Goal: Task Accomplishment & Management: Use online tool/utility

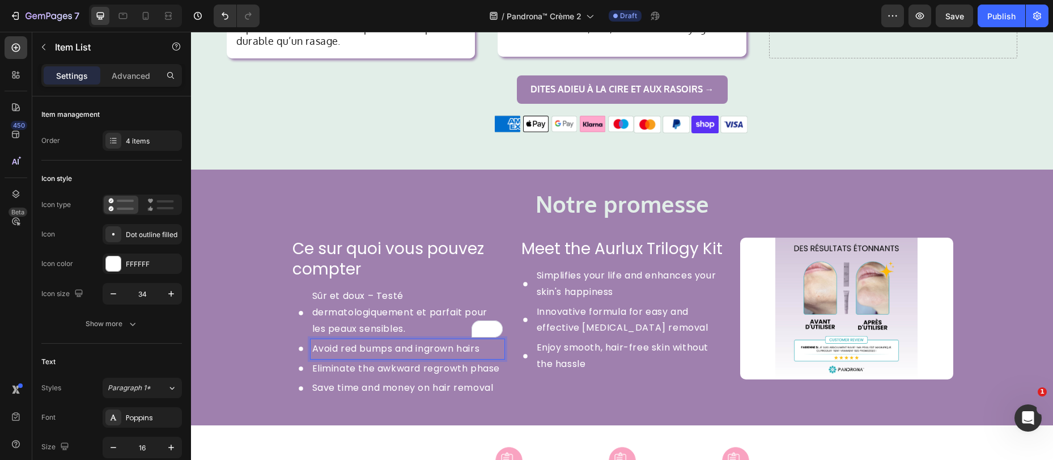
click at [338, 341] on p "Avoid red bumps and ingrown hairs" at bounding box center [407, 349] width 190 height 16
click at [337, 341] on p "Avoid red bumps and ingrown hairs" at bounding box center [407, 349] width 190 height 16
click at [336, 341] on p "Avoid red bumps and ingrown hairs" at bounding box center [407, 349] width 190 height 16
click at [337, 341] on p "Avoid red bumps and ingrown hairs" at bounding box center [407, 349] width 190 height 16
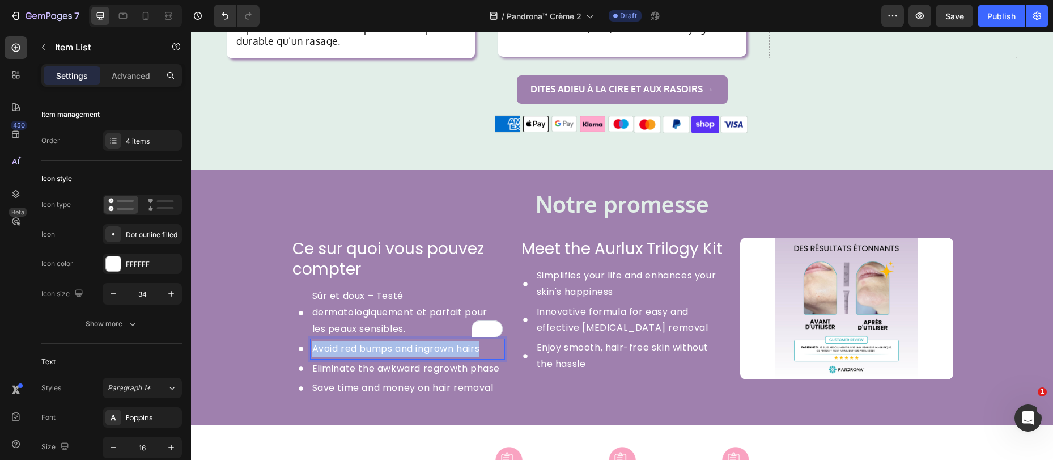
click at [337, 341] on p "Avoid red bumps and ingrown hairs" at bounding box center [407, 349] width 190 height 16
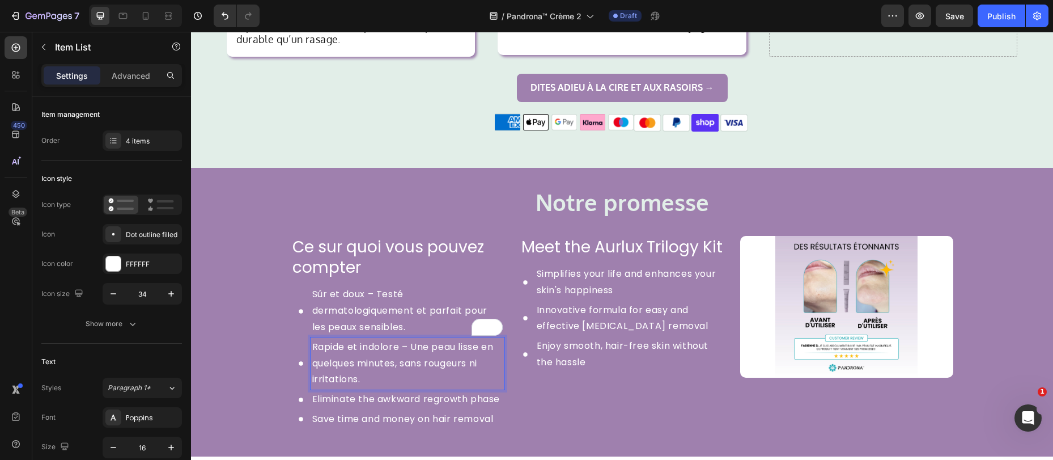
scroll to position [1273, 0]
click at [347, 390] on p "Eliminate the awkward regrowth phase" at bounding box center [407, 398] width 190 height 16
click at [344, 290] on p "Sûr et doux – Testé dermatologiquement et parfait pour les peaux sensibles." at bounding box center [407, 310] width 190 height 49
drag, startPoint x: 360, startPoint y: 282, endPoint x: 309, endPoint y: 280, distance: 51.1
click at [312, 286] on p "Sûr et doux – Testé dermatologiquement et parfait pour les peaux sensibles." at bounding box center [407, 310] width 190 height 49
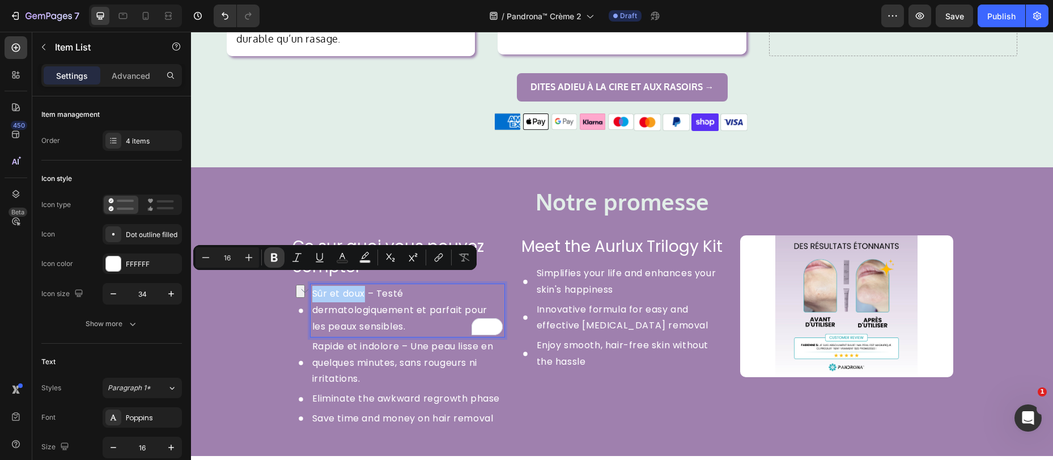
click at [275, 261] on icon "Editor contextual toolbar" at bounding box center [274, 257] width 7 height 9
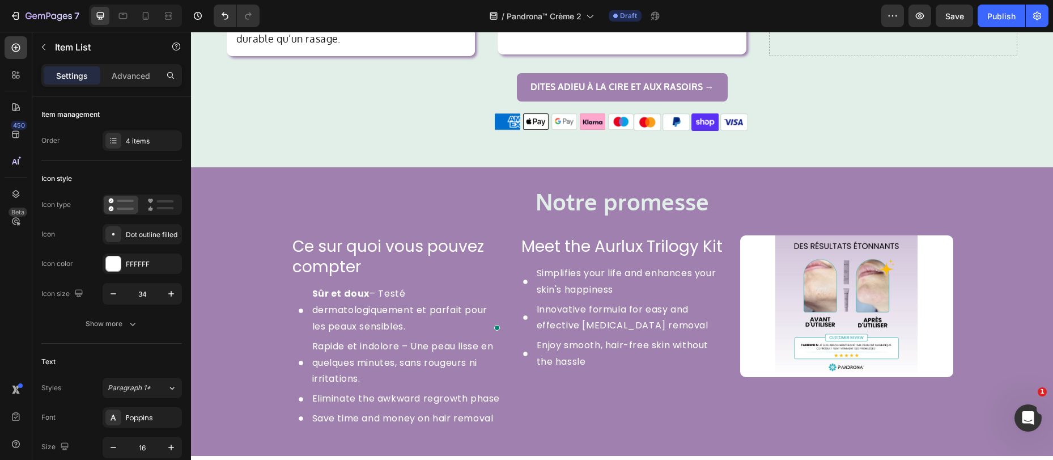
click at [371, 308] on p "Sûr et doux – Testé dermatologiquement et parfait pour les peaux sensibles." at bounding box center [407, 310] width 190 height 49
click at [388, 338] on p "Rapide et indolore – Une peau lisse en quelques minutes, sans rougeurs ni irrit…" at bounding box center [407, 362] width 190 height 49
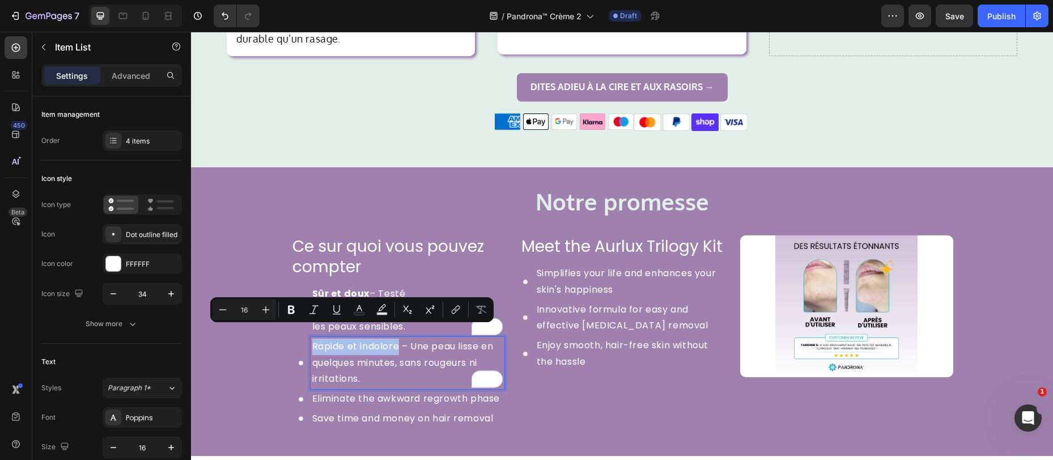
drag, startPoint x: 394, startPoint y: 334, endPoint x: 303, endPoint y: 333, distance: 91.8
click at [303, 337] on div "Rapide et indolore – Une peau lisse en quelques minutes, sans rougeurs ni irrit…" at bounding box center [397, 363] width 213 height 52
click at [286, 311] on icon "Editor contextual toolbar" at bounding box center [291, 309] width 11 height 11
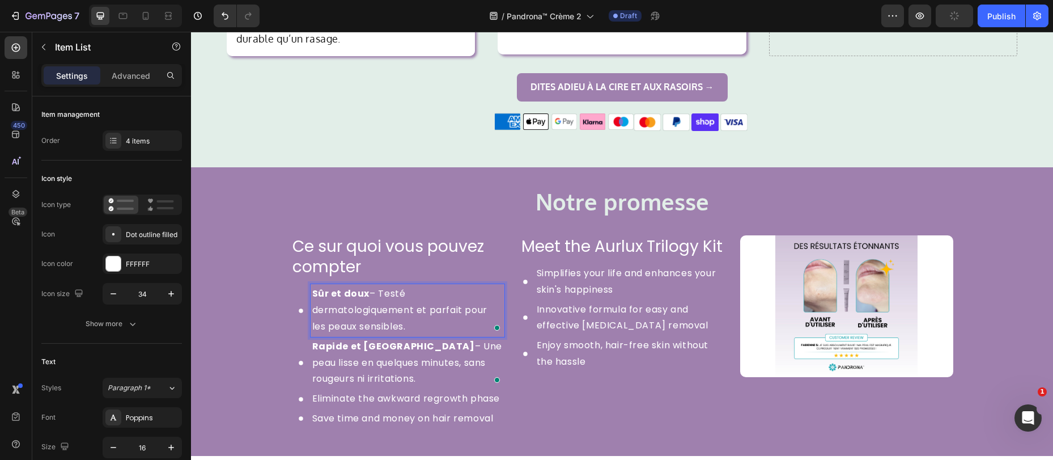
click at [423, 286] on p "Sûr et doux – Testé dermatologiquement et parfait pour les peaux sensibles." at bounding box center [407, 310] width 190 height 49
click at [141, 413] on div "Poppins" at bounding box center [152, 418] width 53 height 10
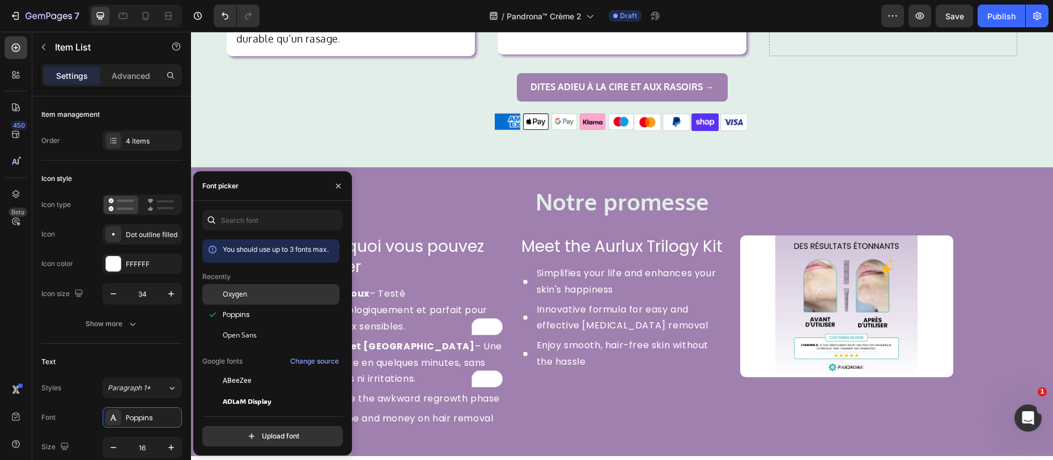
click at [240, 370] on div "Oxygen" at bounding box center [270, 380] width 137 height 20
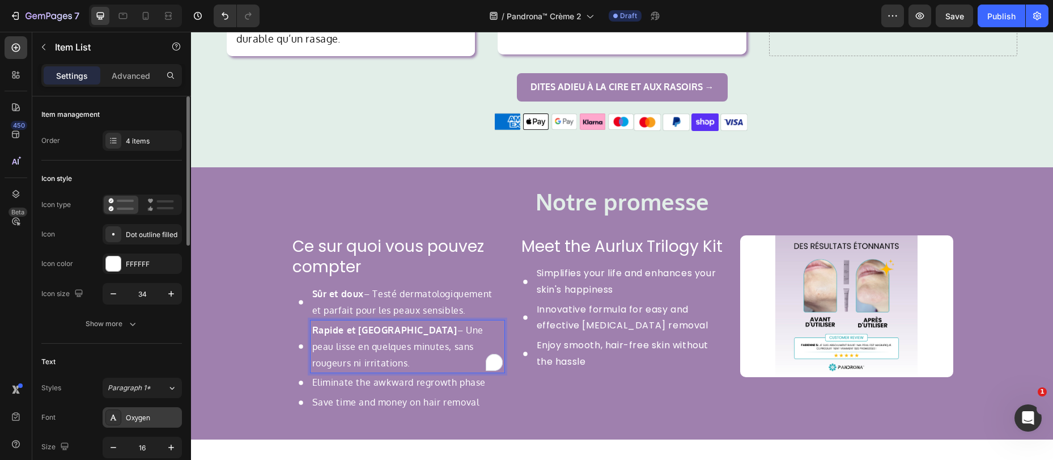
click at [131, 421] on div "Oxygen" at bounding box center [152, 418] width 53 height 10
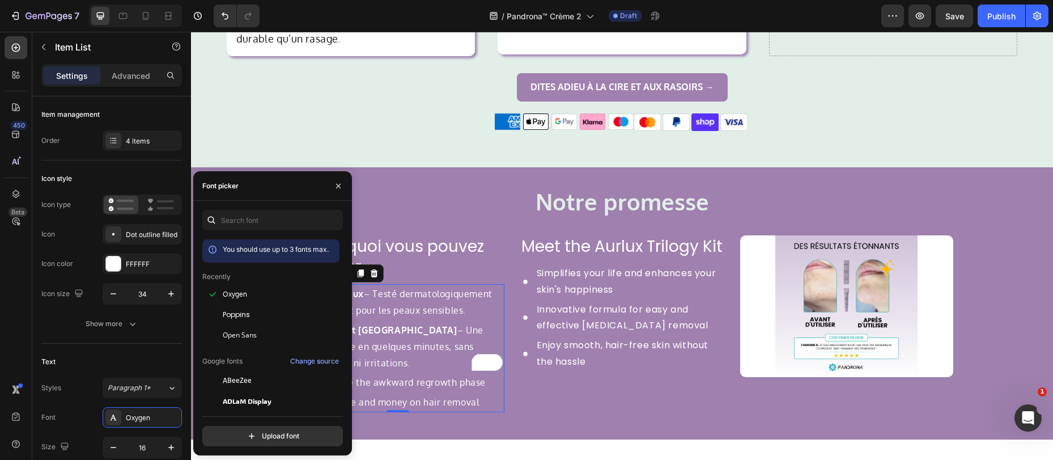
click at [437, 326] on p "Rapide et indolore – Une peau lisse en quelques minutes, sans rougeurs ni irrit…" at bounding box center [407, 346] width 190 height 49
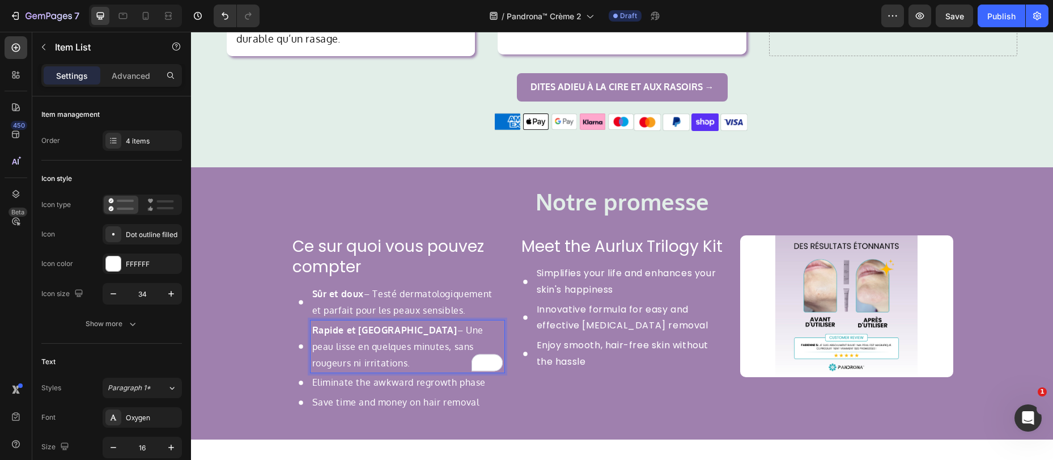
click at [335, 338] on p "Rapide et indolore – Une peau lisse en quelques minutes, sans rougeurs ni irrit…" at bounding box center [407, 346] width 190 height 49
click at [358, 394] on p "Save time and money on hair removal" at bounding box center [407, 402] width 190 height 16
click at [332, 374] on p "Eliminate the awkward regrowth phase" at bounding box center [407, 382] width 190 height 16
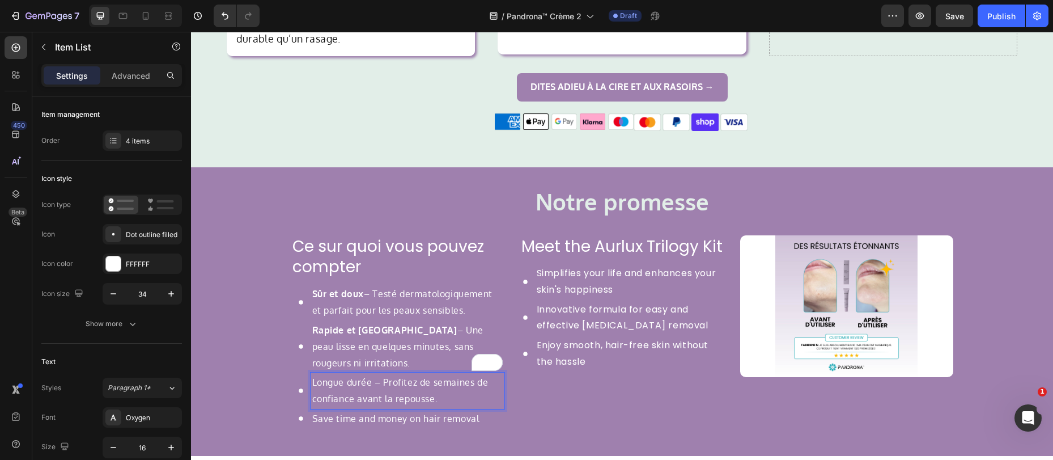
click at [335, 410] on p "Save time and money on hair removal" at bounding box center [407, 418] width 190 height 16
click at [300, 393] on div "Longue durée – Profitez de semaines de confiance avant la repousse." at bounding box center [397, 390] width 213 height 36
click at [311, 390] on div "Longue durée – Profitez de semaines de confiance avant la repousse." at bounding box center [408, 390] width 194 height 36
drag, startPoint x: 134, startPoint y: 147, endPoint x: 142, endPoint y: 158, distance: 13.7
click at [134, 146] on div "4 items" at bounding box center [142, 140] width 79 height 20
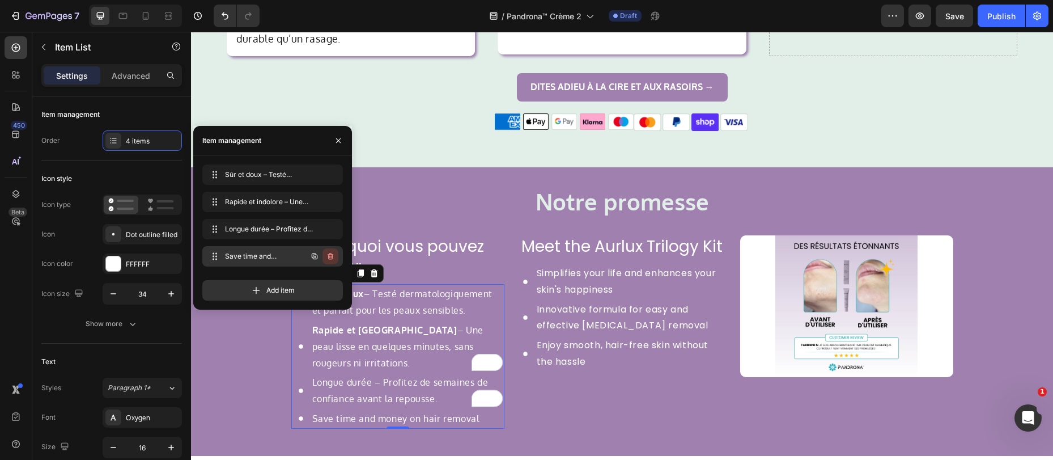
click at [332, 256] on icon "button" at bounding box center [331, 256] width 6 height 7
click at [332, 256] on div "Delete" at bounding box center [322, 256] width 21 height 10
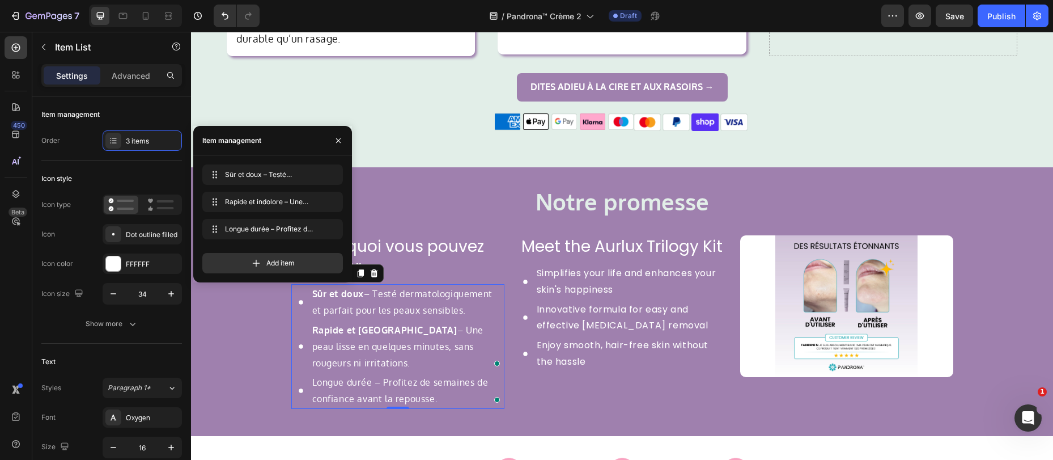
click at [509, 374] on div "Ce sur quoi vous pouvez compter Heading Sûr et doux – Testé dermatologiquement …" at bounding box center [622, 321] width 662 height 173
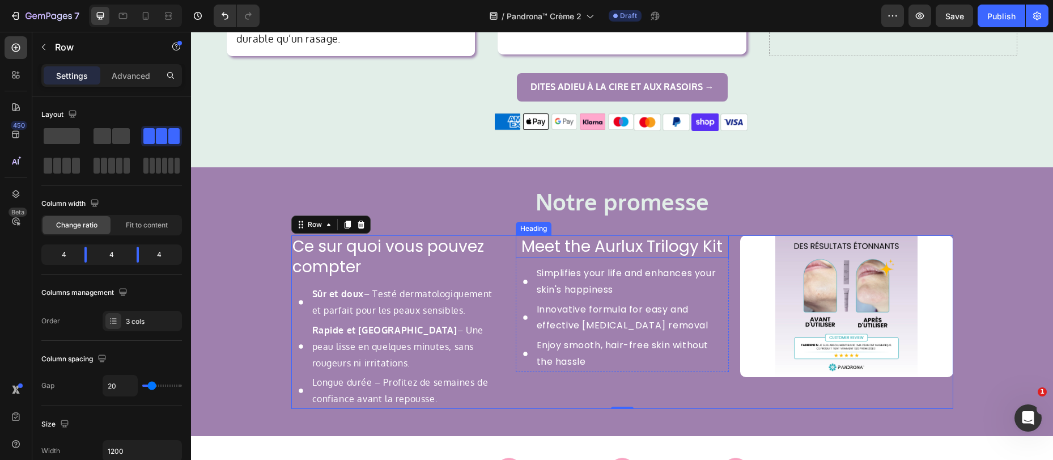
click at [564, 237] on h2 "Meet the Aurlux Trilogy Kit" at bounding box center [622, 246] width 213 height 23
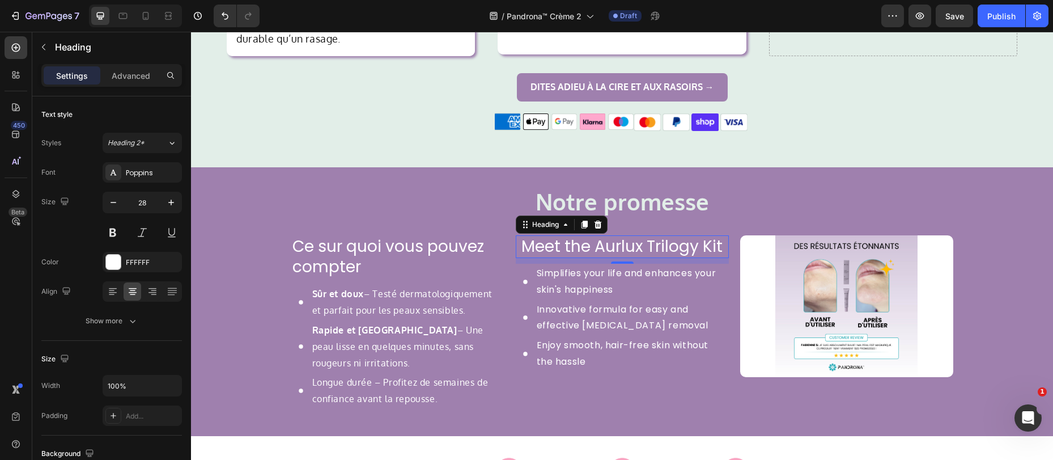
click at [608, 235] on h2 "Meet the Aurlux Trilogy Kit" at bounding box center [622, 246] width 213 height 23
click at [608, 236] on p "Meet the Aurlux Trilogy Kit" at bounding box center [622, 246] width 211 height 20
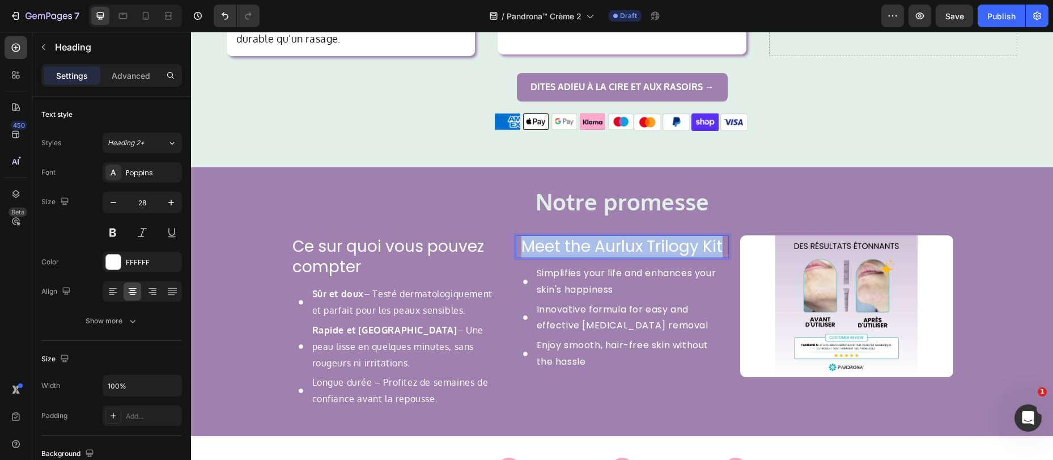
click at [608, 236] on p "Meet the Aurlux Trilogy Kit" at bounding box center [622, 246] width 211 height 20
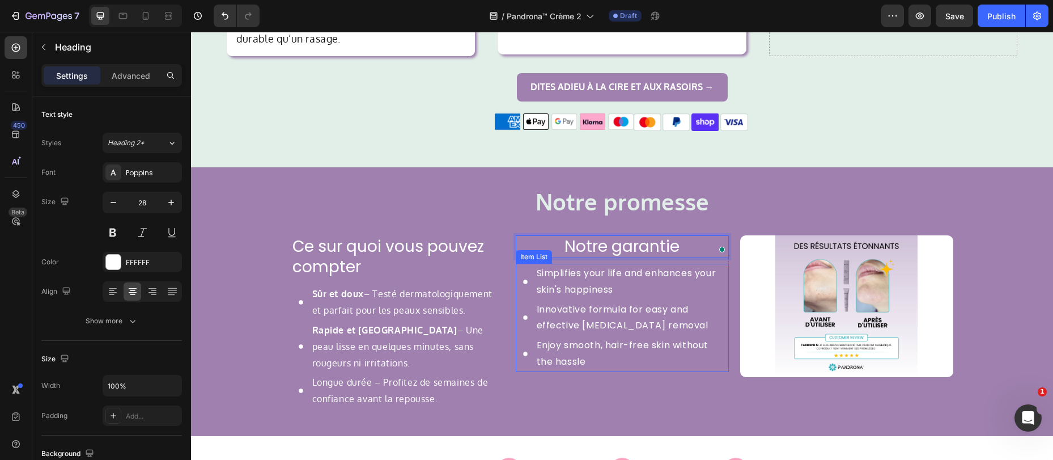
click at [569, 272] on p "Simplifies your life and enhances your skin's happiness" at bounding box center [632, 281] width 190 height 33
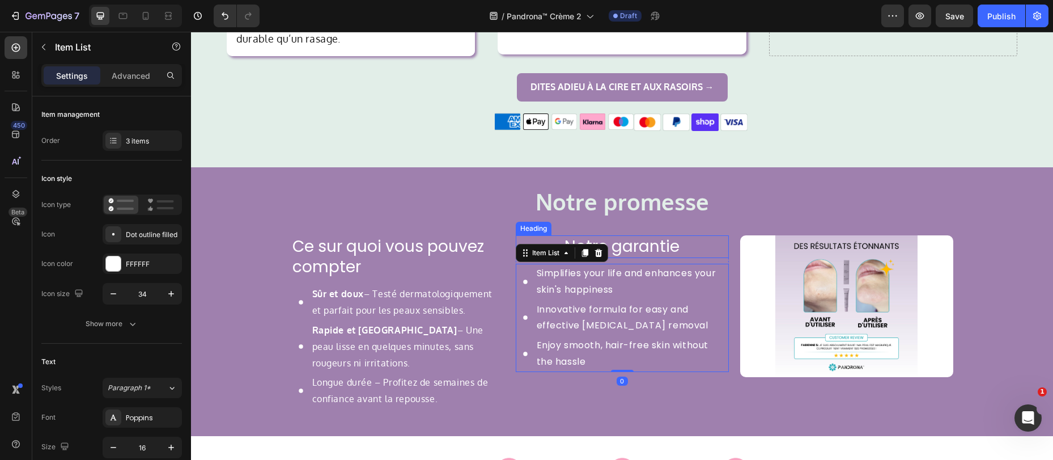
click at [618, 236] on p "Notre garantie" at bounding box center [622, 246] width 211 height 20
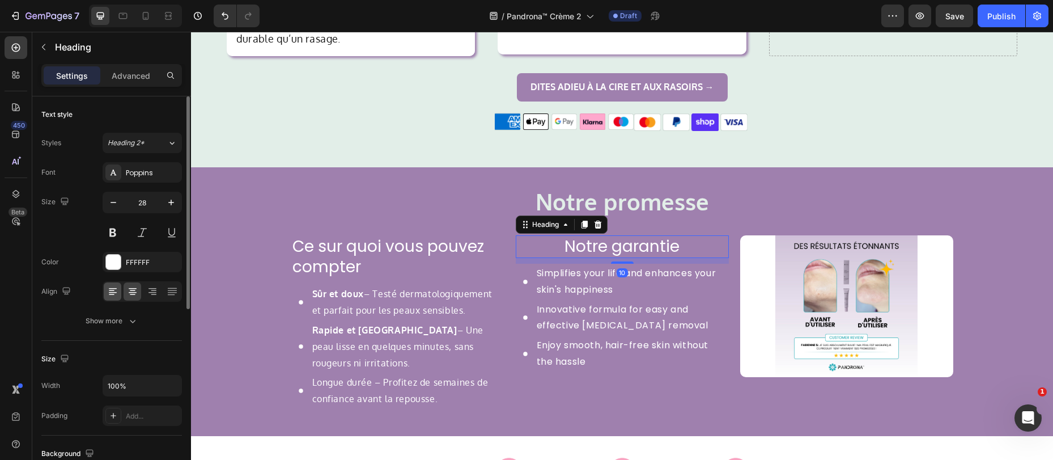
click at [107, 291] on icon at bounding box center [112, 291] width 11 height 11
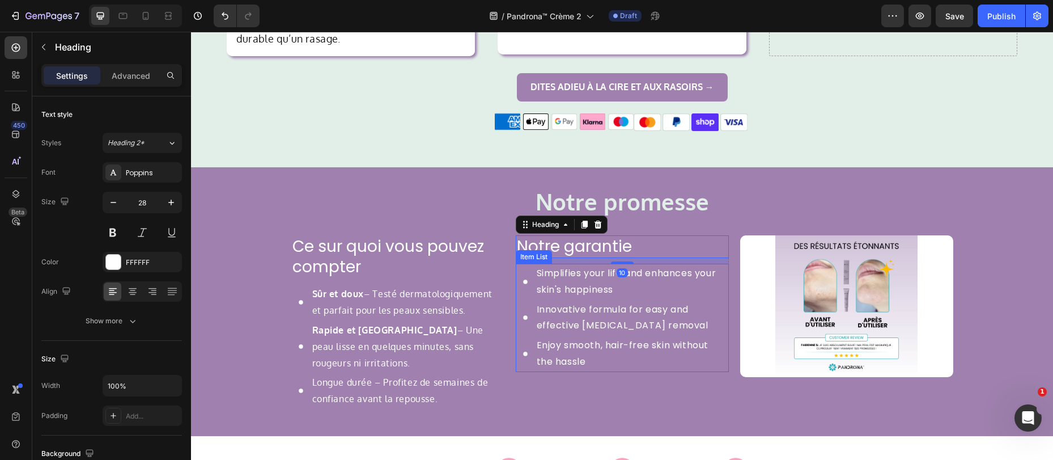
click at [557, 277] on p "Simplifies your life and enhances your skin's happiness" at bounding box center [632, 281] width 190 height 33
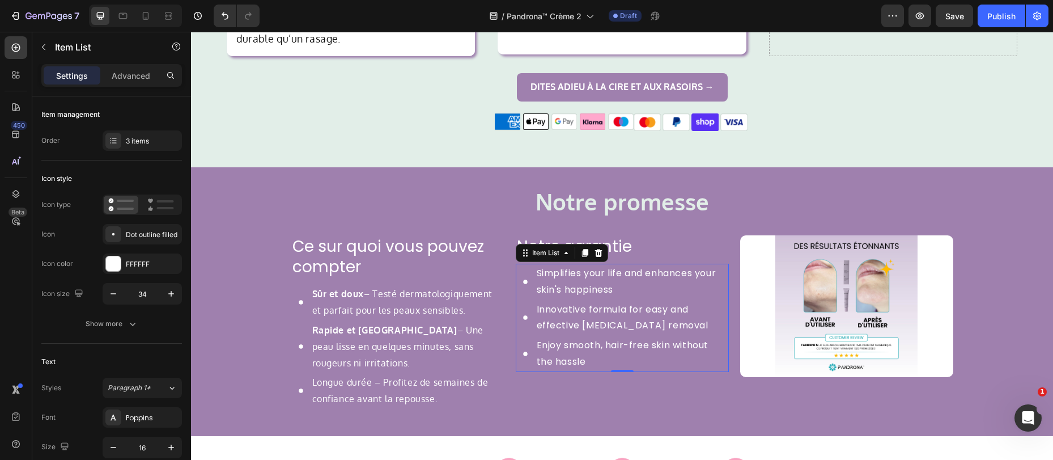
click at [597, 269] on p "Simplifies your life and enhances your skin's happiness" at bounding box center [632, 281] width 190 height 33
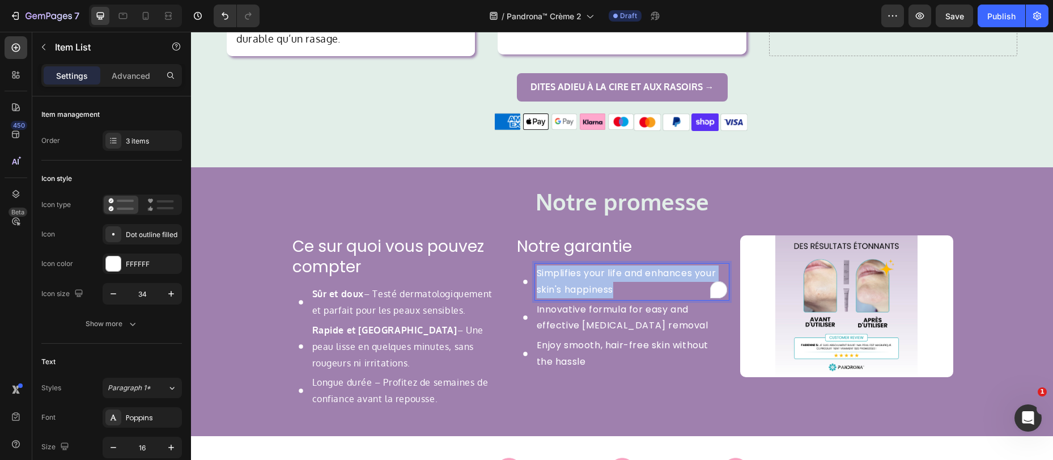
click at [597, 269] on p "Simplifies your life and enhances your skin's happiness" at bounding box center [632, 281] width 190 height 33
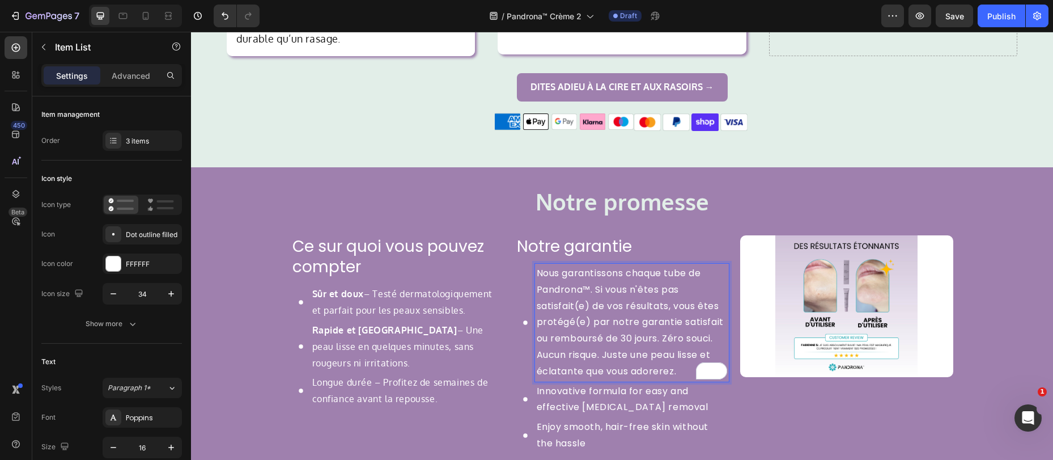
click at [525, 392] on icon at bounding box center [525, 398] width 19 height 19
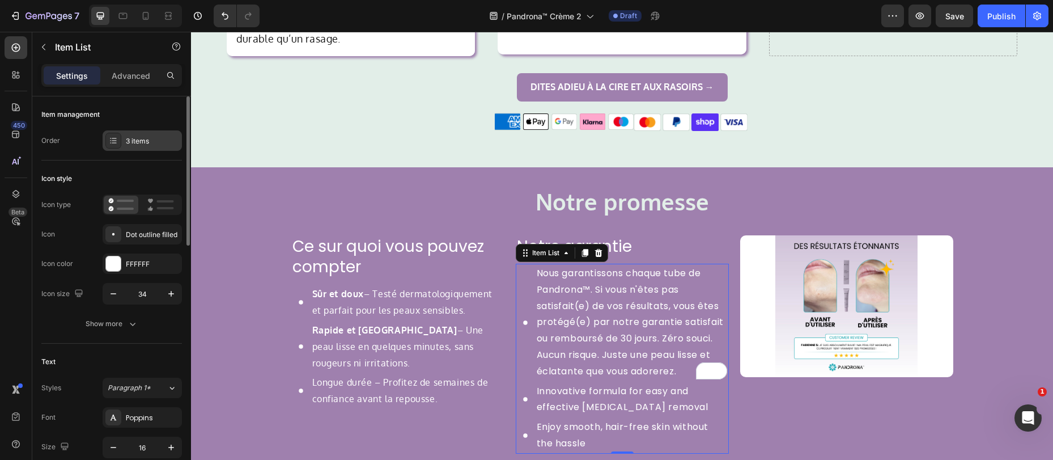
drag, startPoint x: 143, startPoint y: 135, endPoint x: 148, endPoint y: 155, distance: 20.5
click at [143, 136] on div "3 items" at bounding box center [152, 141] width 53 height 10
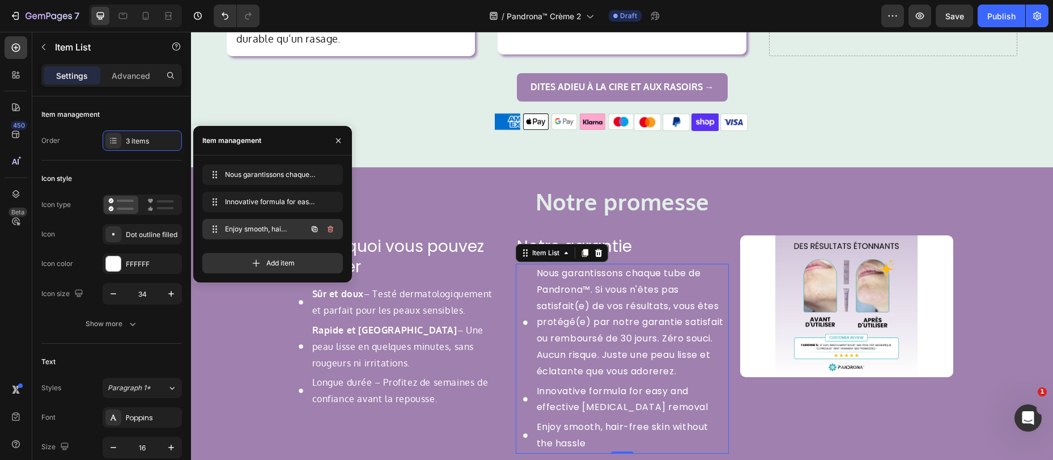
click at [329, 224] on icon "button" at bounding box center [330, 228] width 9 height 9
click at [329, 224] on div "Delete" at bounding box center [322, 229] width 21 height 10
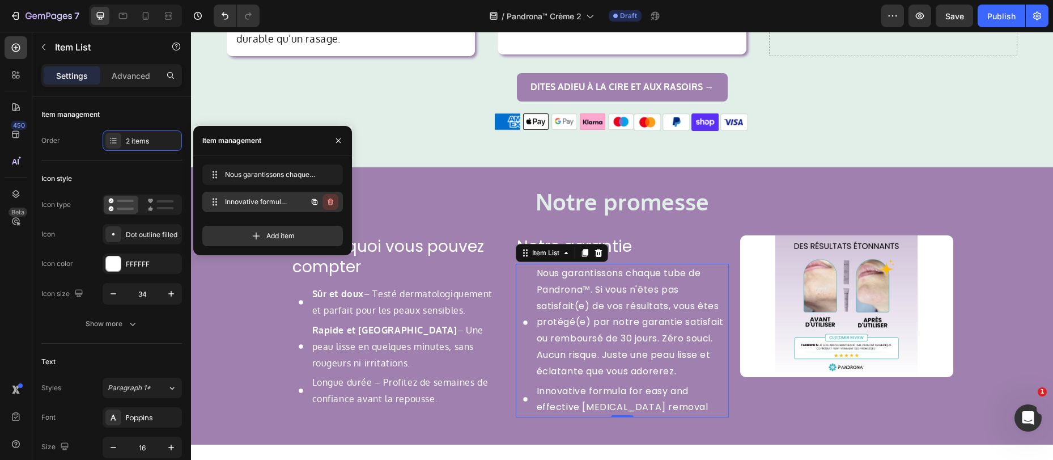
click at [337, 197] on button "button" at bounding box center [330, 202] width 16 height 16
click at [337, 197] on button "Delete" at bounding box center [322, 202] width 31 height 16
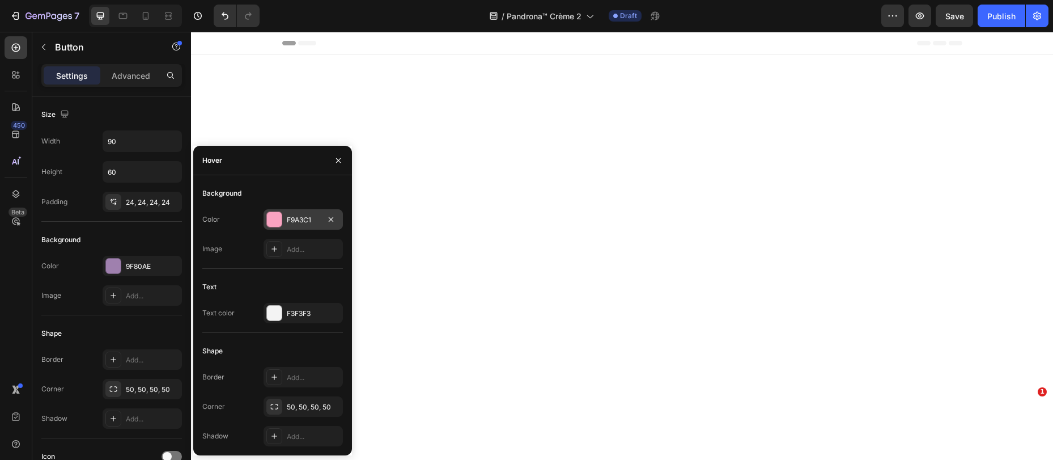
click at [290, 229] on div "Color F9A3C1 Image Add..." at bounding box center [272, 234] width 141 height 50
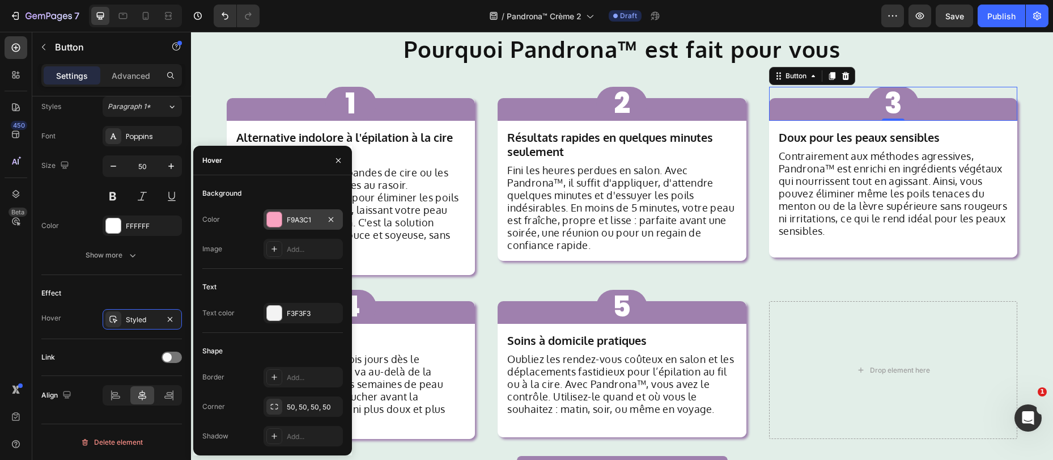
click at [291, 220] on div "F9A3C1" at bounding box center [303, 220] width 33 height 10
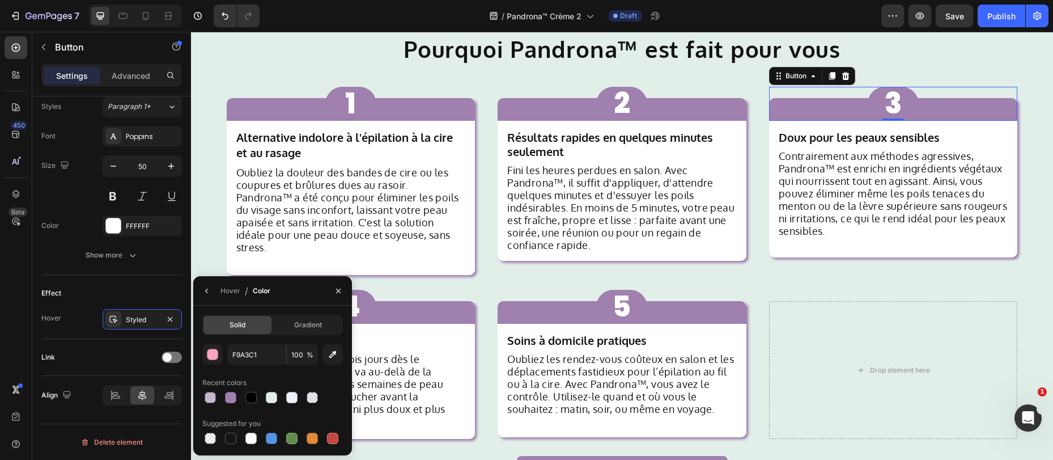
drag, startPoint x: 233, startPoint y: 393, endPoint x: 260, endPoint y: 373, distance: 33.2
click at [235, 392] on div at bounding box center [230, 397] width 11 height 11
type input "9F80AE"
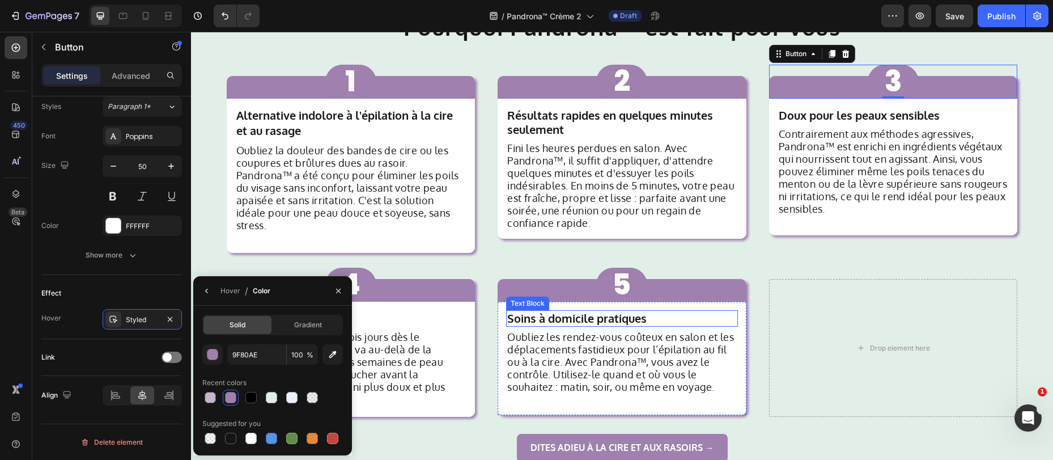
scroll to position [1003, 0]
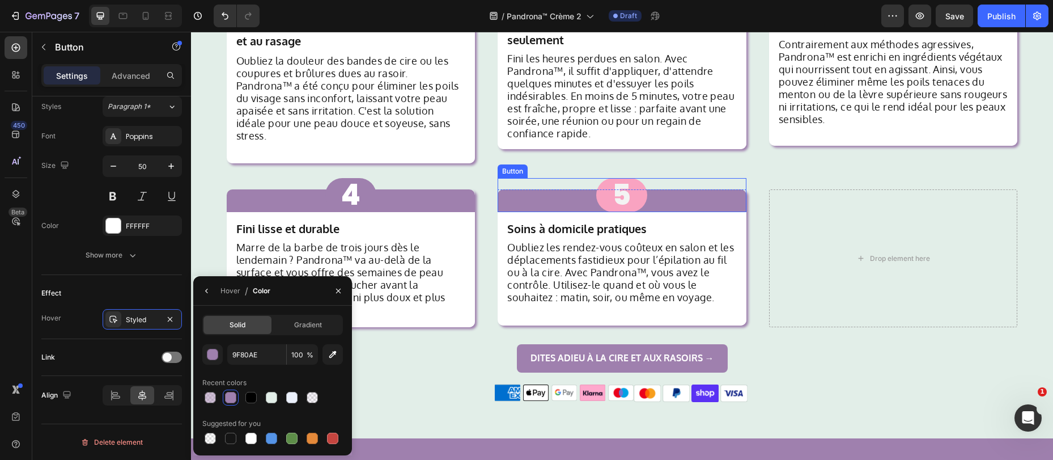
click at [604, 189] on button "5" at bounding box center [621, 195] width 51 height 34
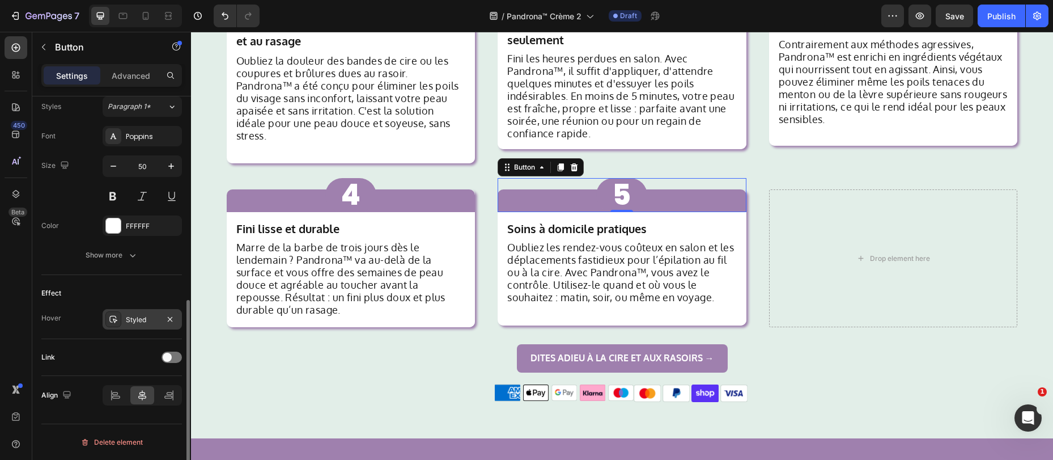
click at [131, 318] on div "Styled" at bounding box center [142, 320] width 33 height 10
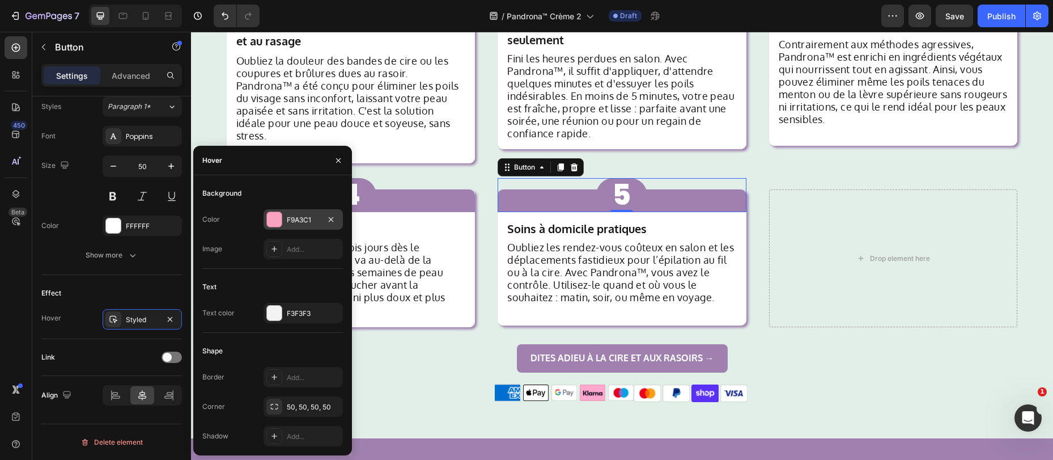
click at [267, 222] on div at bounding box center [274, 219] width 15 height 15
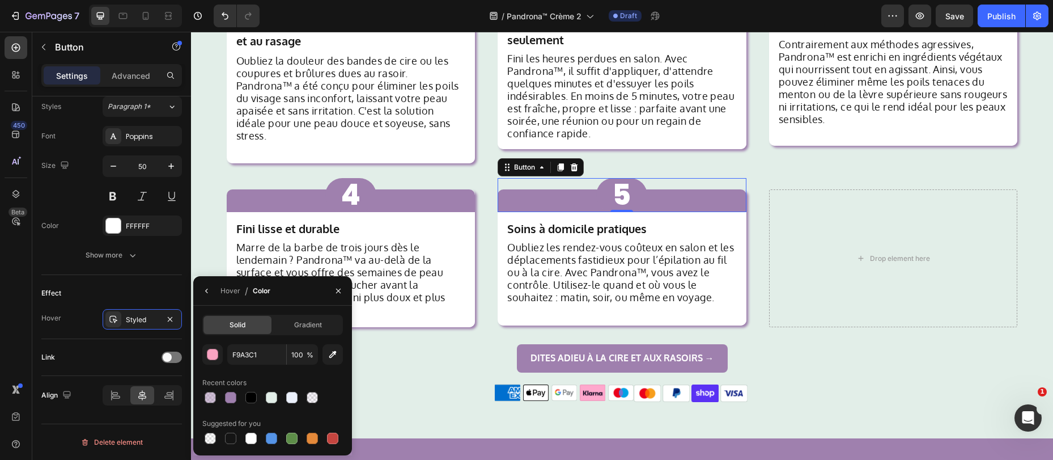
drag, startPoint x: 233, startPoint y: 395, endPoint x: 243, endPoint y: 385, distance: 14.0
click at [234, 396] on div at bounding box center [230, 397] width 11 height 11
type input "9F80AE"
click at [351, 174] on p "4" at bounding box center [351, 194] width 20 height 51
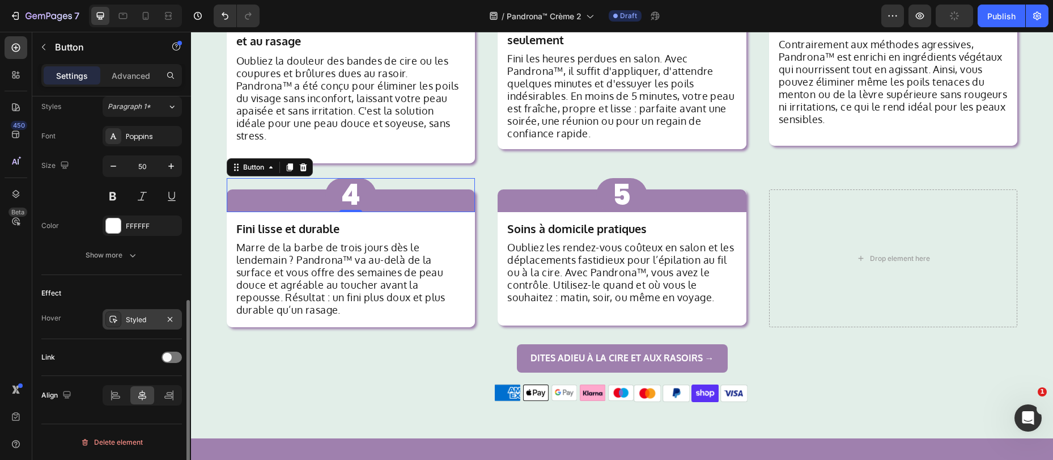
click at [137, 318] on div "Styled" at bounding box center [142, 320] width 33 height 10
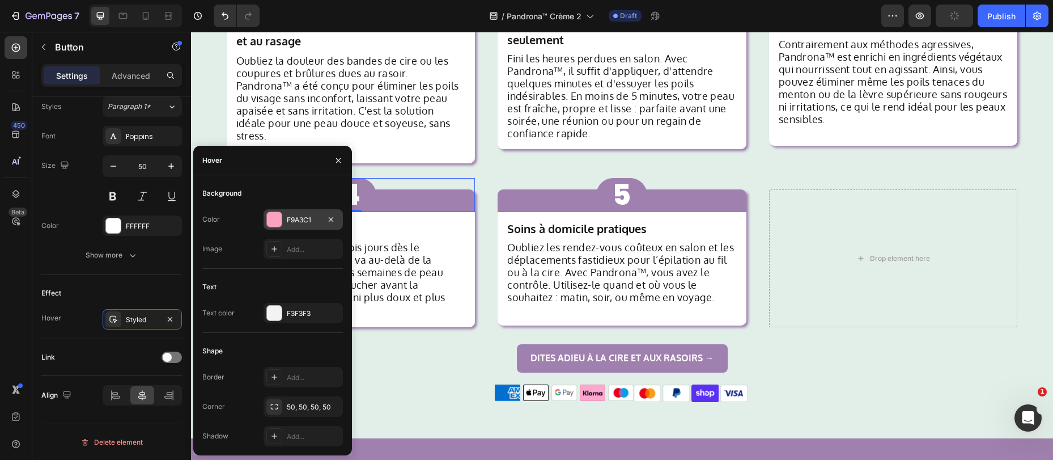
click at [279, 218] on div at bounding box center [274, 219] width 15 height 15
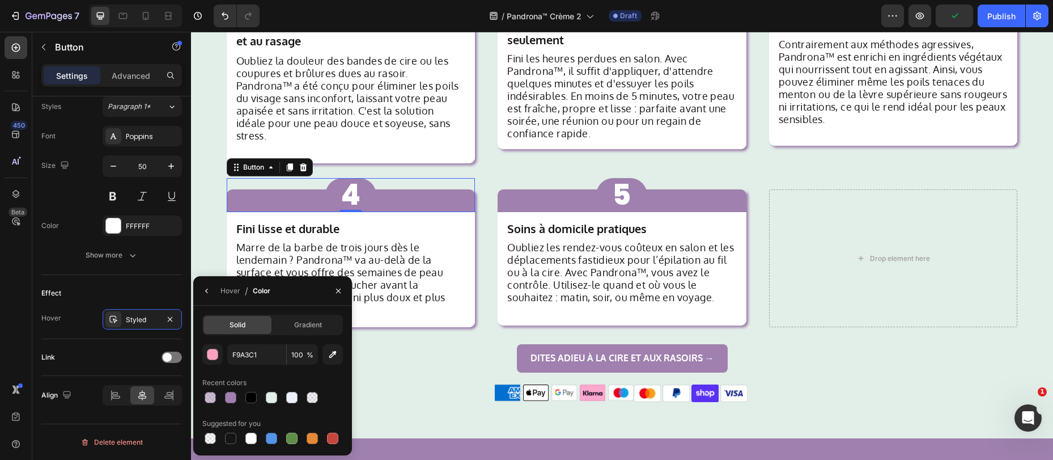
drag, startPoint x: 226, startPoint y: 401, endPoint x: 285, endPoint y: 371, distance: 65.9
click at [227, 399] on div at bounding box center [230, 397] width 11 height 11
type input "9F80AE"
click at [503, 180] on div "5 Button" at bounding box center [622, 195] width 249 height 34
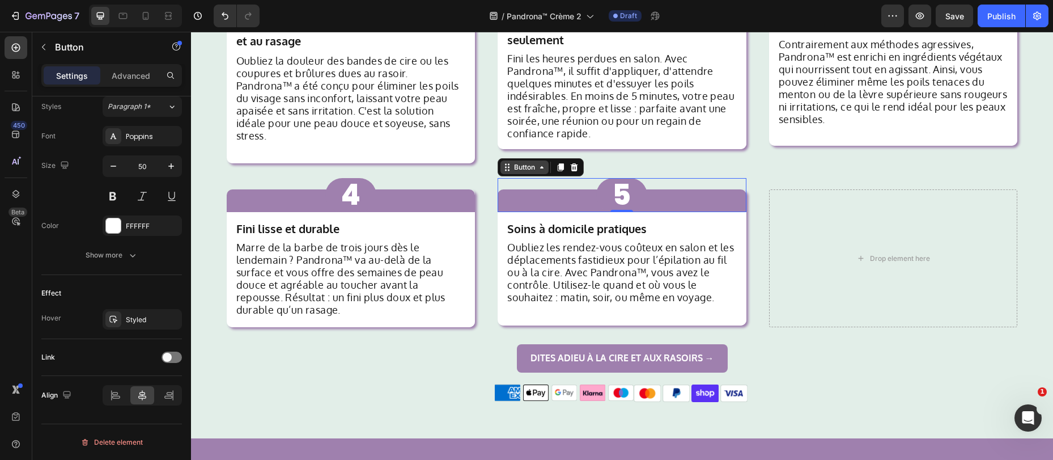
click at [505, 169] on icon at bounding box center [506, 170] width 2 height 2
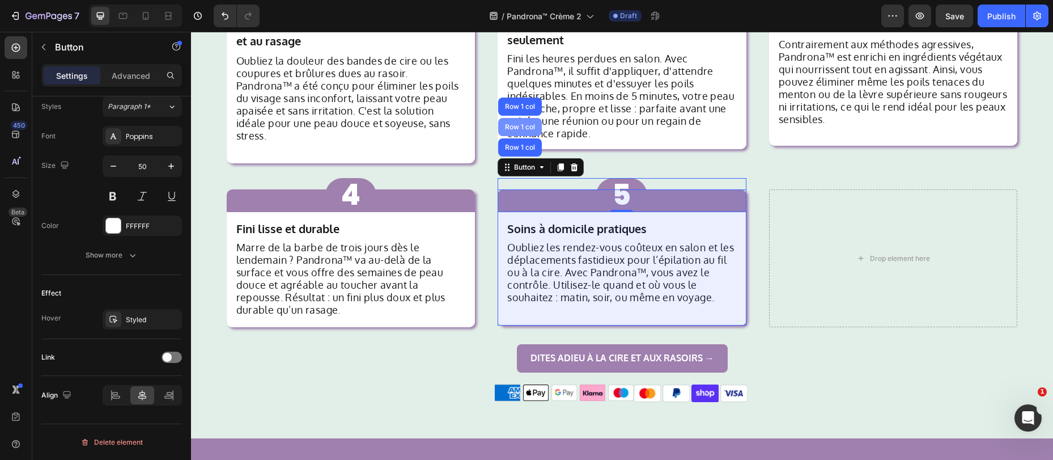
click at [515, 124] on div "Row 1 col" at bounding box center [520, 127] width 35 height 7
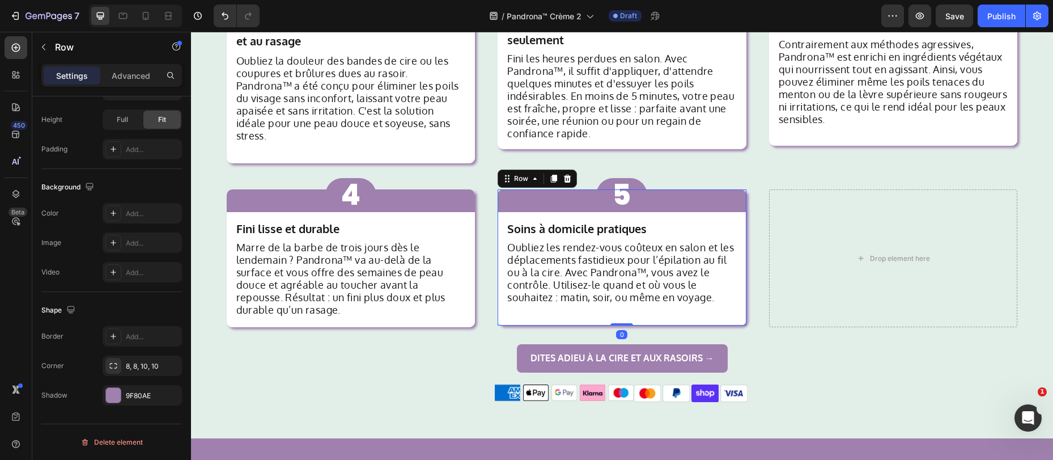
scroll to position [0, 0]
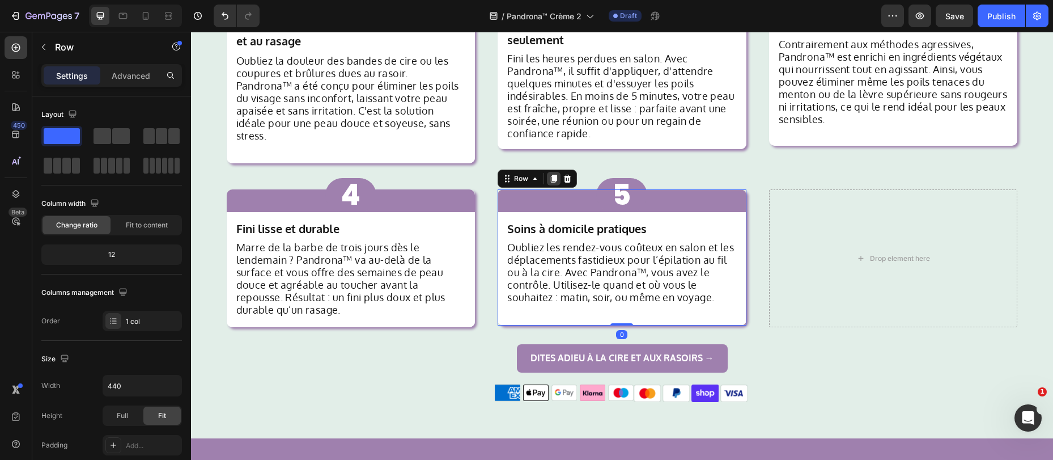
click at [549, 174] on icon at bounding box center [553, 178] width 9 height 9
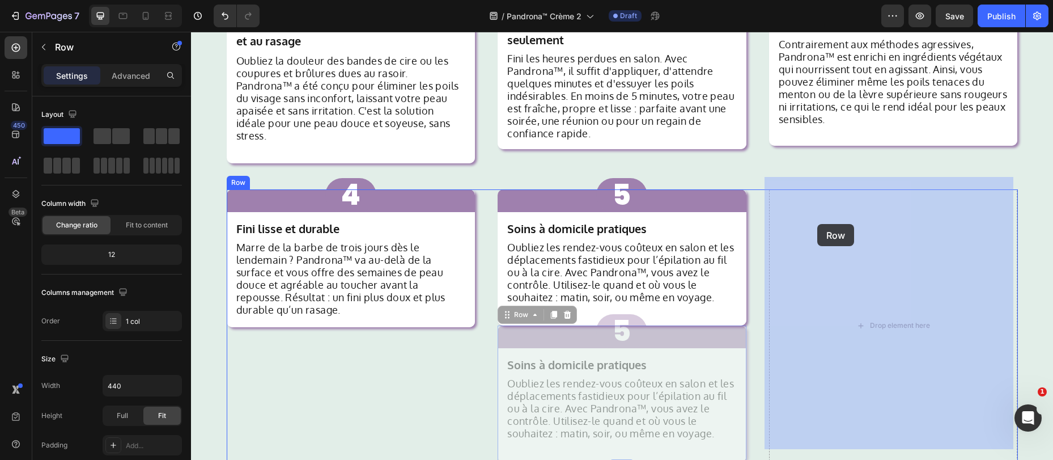
drag, startPoint x: 498, startPoint y: 298, endPoint x: 817, endPoint y: 223, distance: 327.7
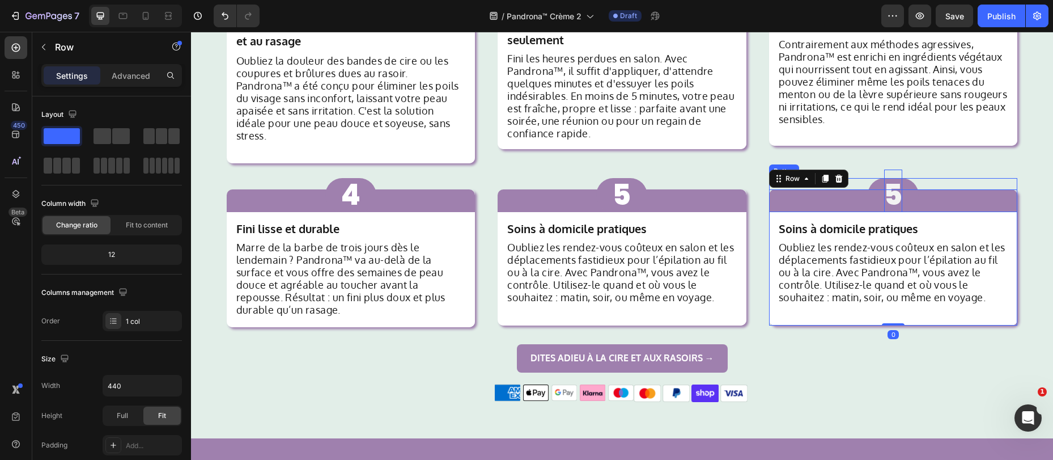
click at [895, 181] on p "5" at bounding box center [893, 194] width 18 height 51
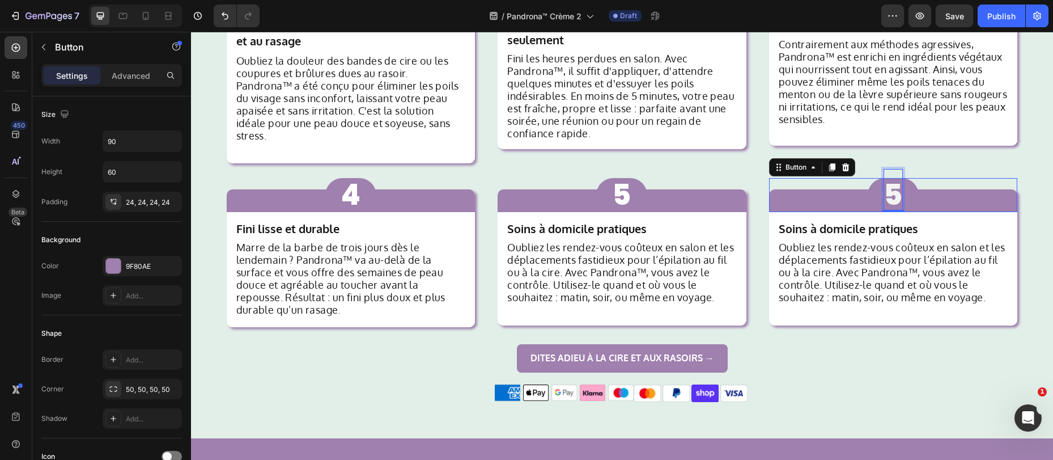
click at [895, 181] on p "5" at bounding box center [893, 194] width 18 height 51
click at [866, 225] on div "Soins à domicile pratiques Text Block Oubliez les rendez-vous coûteux en salon …" at bounding box center [894, 268] width 232 height 96
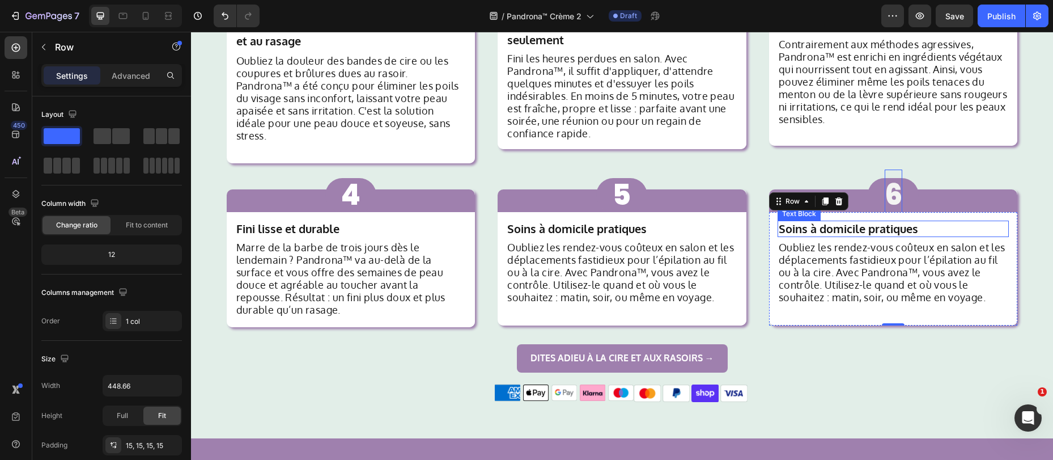
click at [846, 221] on strong "Soins à domicile pratiques" at bounding box center [848, 228] width 139 height 15
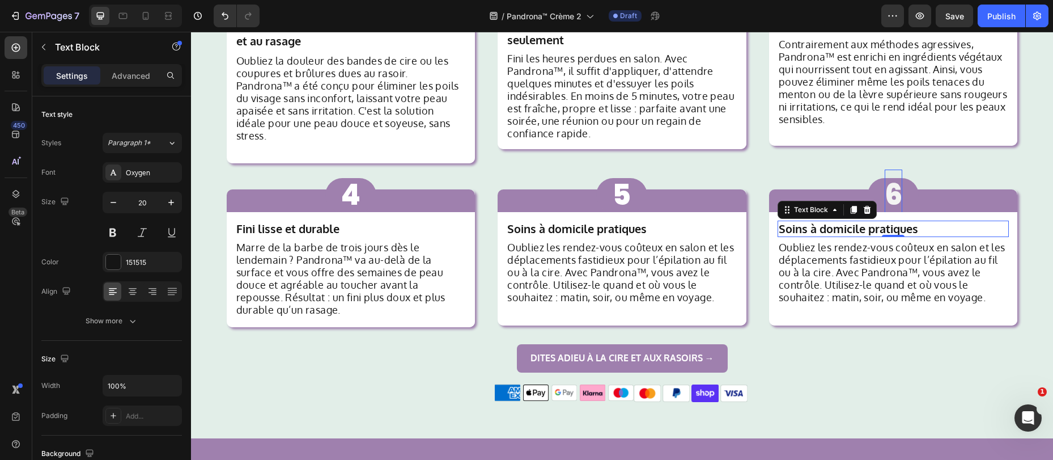
click at [845, 221] on strong "Soins à domicile pratiques" at bounding box center [848, 228] width 139 height 15
click at [814, 262] on p "Oubliez les rendez-vous coûteux en salon et les déplacements fastidieux pour l’…" at bounding box center [894, 272] width 230 height 62
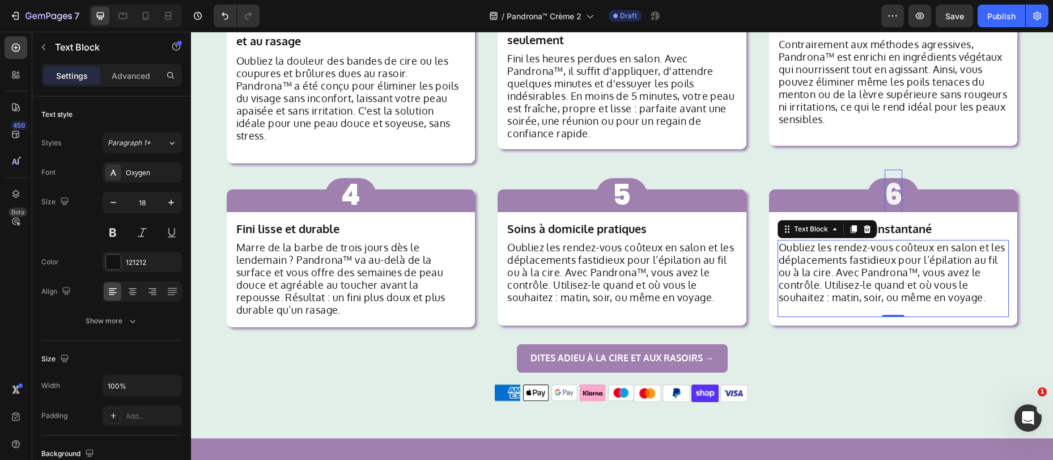
click at [850, 278] on p "Oubliez les rendez-vous coûteux en salon et les déplacements fastidieux pour l’…" at bounding box center [894, 272] width 230 height 62
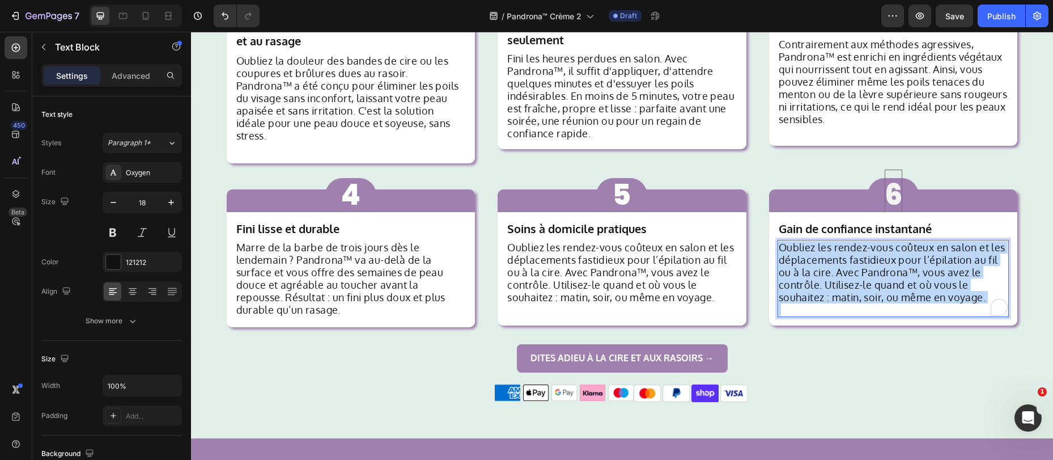
click at [850, 278] on p "Oubliez les rendez-vous coûteux en salon et les déplacements fastidieux pour l’…" at bounding box center [894, 272] width 230 height 62
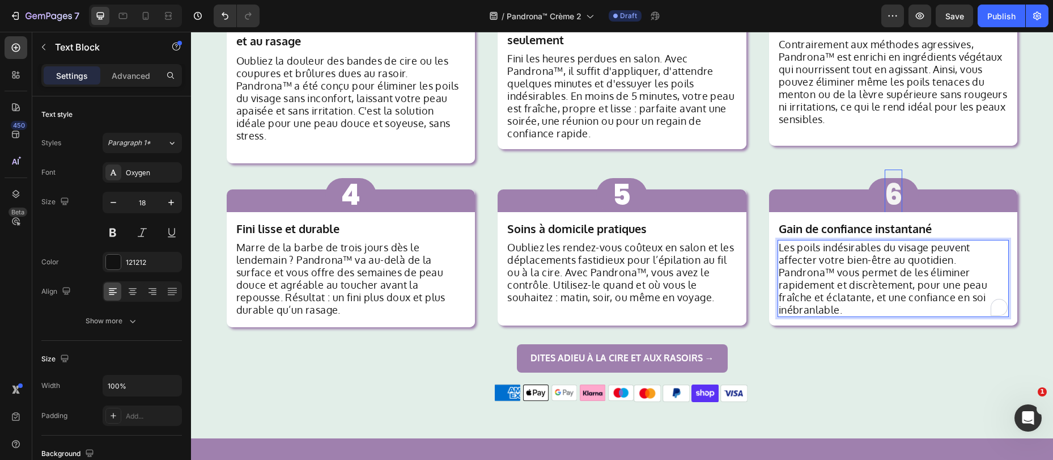
click at [857, 344] on div "Dites adieu à la cire et aux rasoirs → Button" at bounding box center [622, 358] width 862 height 28
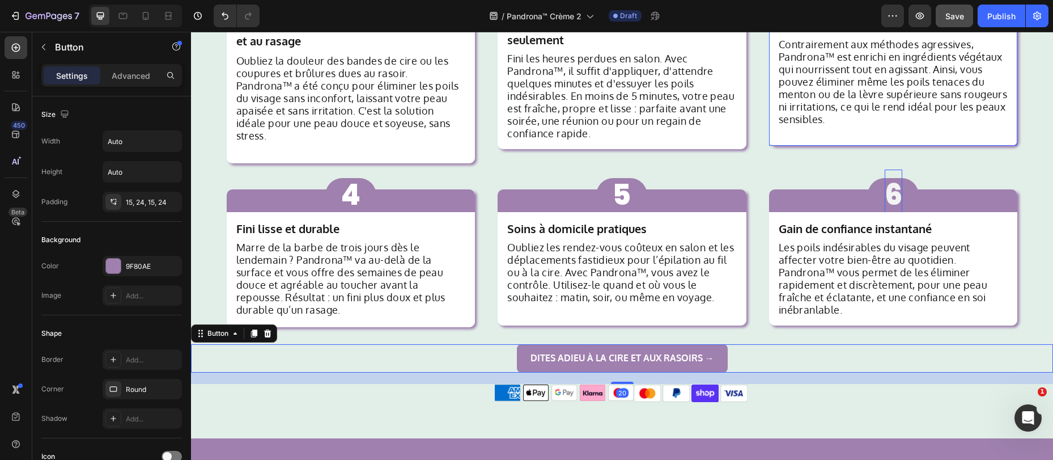
click at [963, 22] on button "Save" at bounding box center [954, 16] width 37 height 23
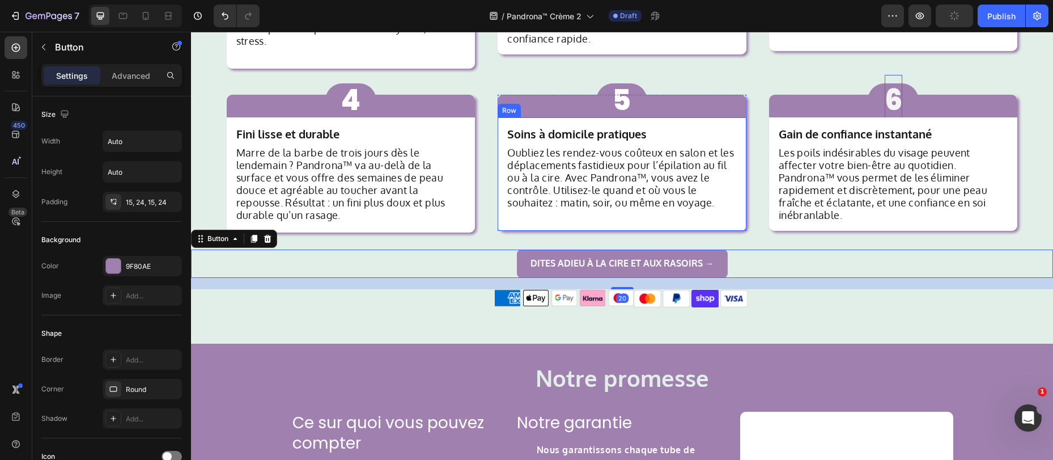
scroll to position [1143, 0]
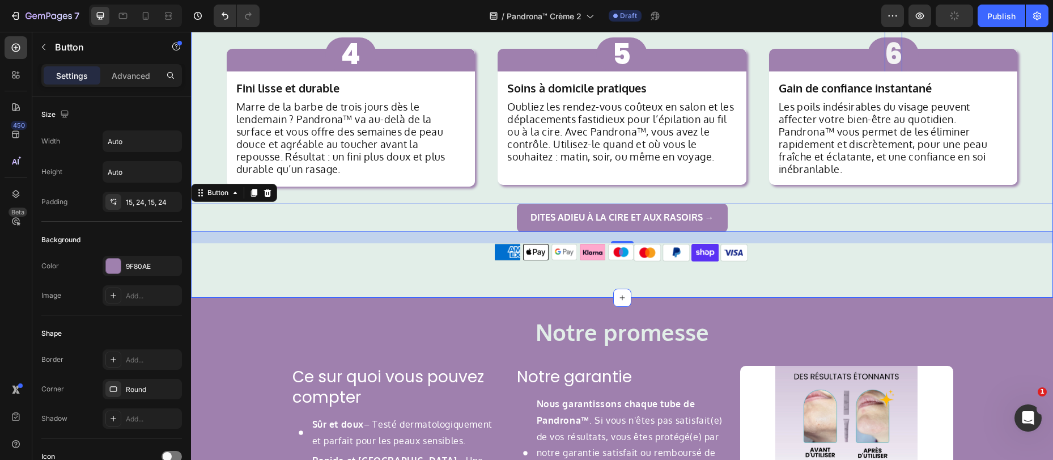
click at [434, 298] on div "Notre promesse Heading Ce sur quoi vous pouvez compter Heading Sûr et doux – Te…" at bounding box center [622, 432] width 862 height 269
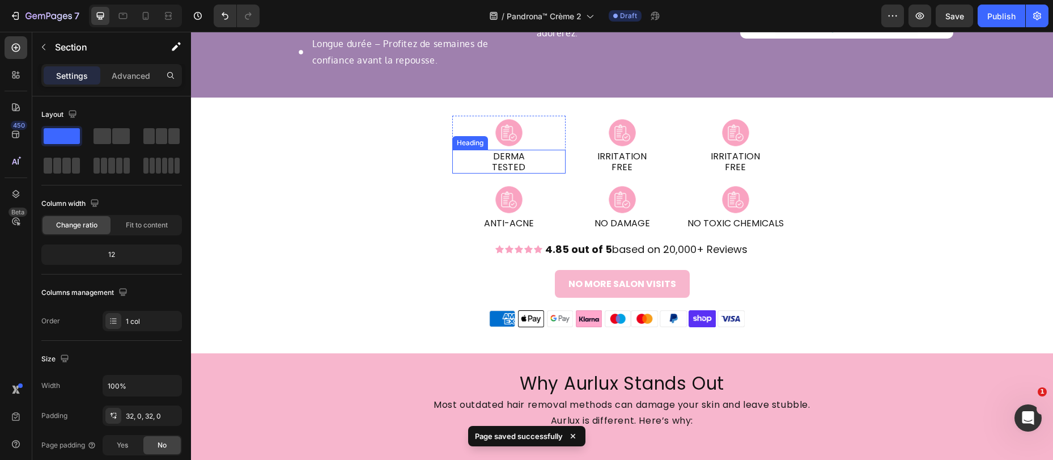
scroll to position [1639, 0]
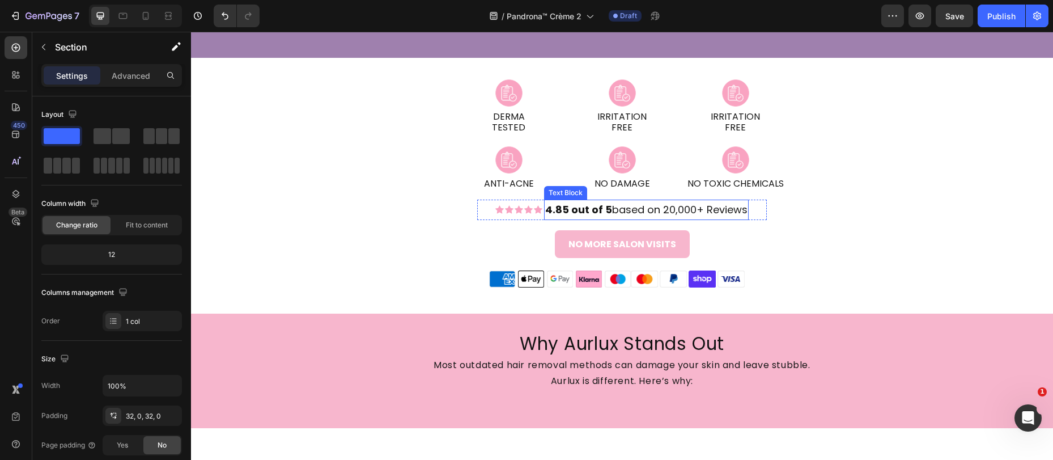
click at [602, 209] on strong "4.85 out of 5" at bounding box center [578, 209] width 67 height 14
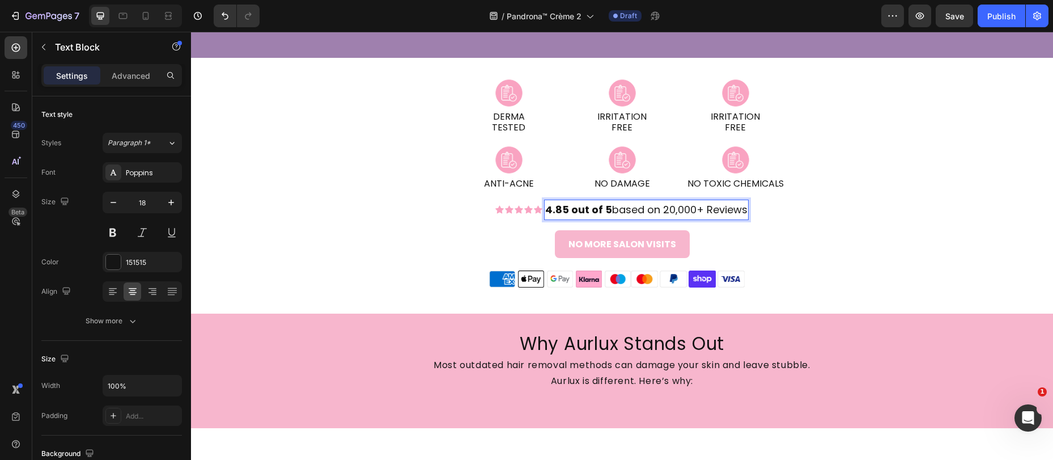
click at [606, 213] on strong "4.85 out of 5" at bounding box center [578, 209] width 67 height 14
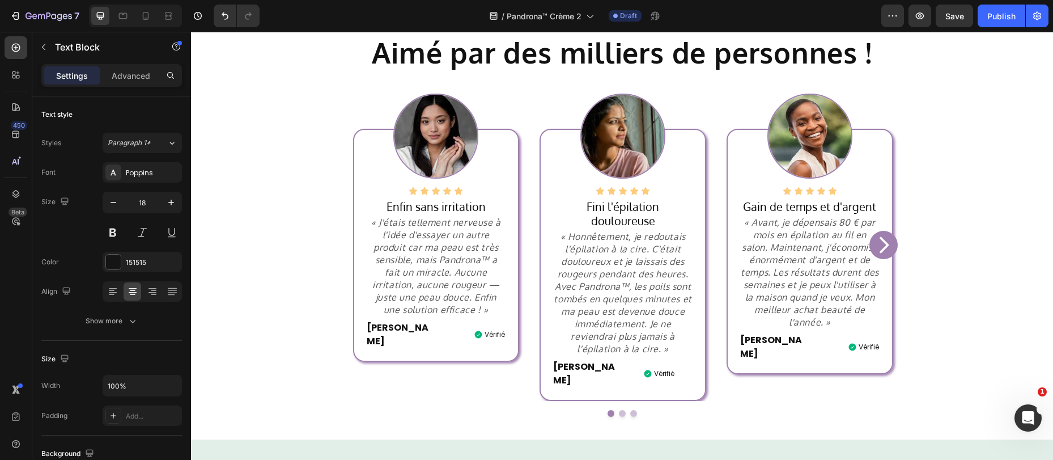
scroll to position [0, 0]
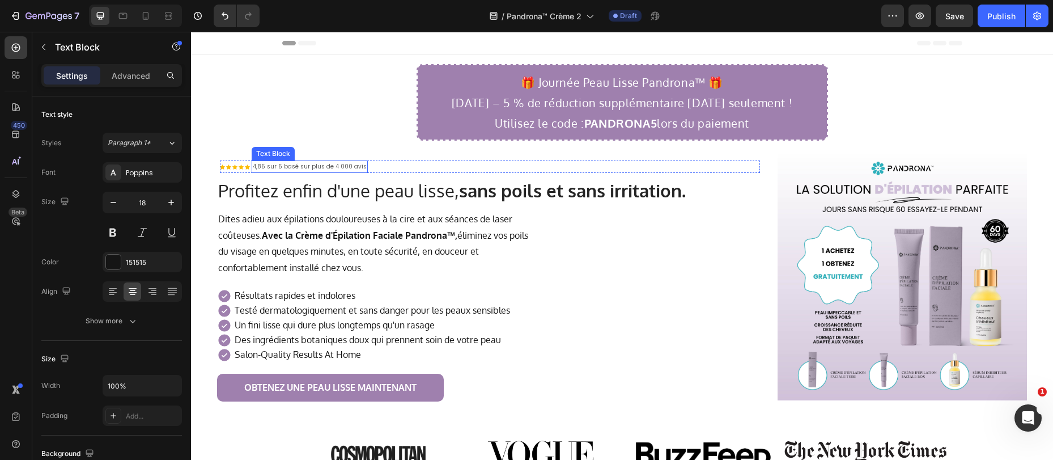
click at [321, 171] on p "4,85 sur 5 basé sur plus de 4 000 avis" at bounding box center [310, 167] width 114 height 10
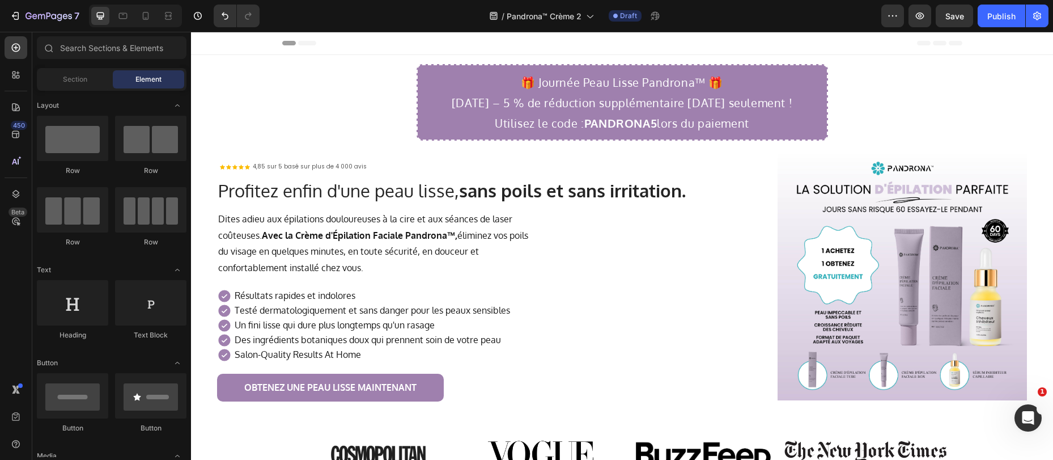
copy p "de"
click at [304, 165] on p "4,85 sur 5 basé sur plus de 4 000 avis" at bounding box center [310, 167] width 114 height 10
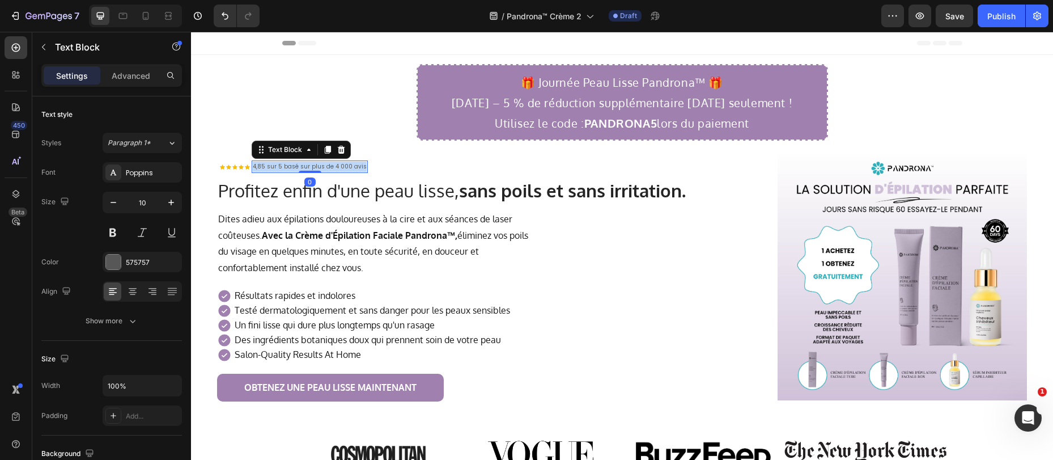
click at [304, 165] on p "4,85 sur 5 basé sur plus de 4 000 avis" at bounding box center [310, 167] width 114 height 10
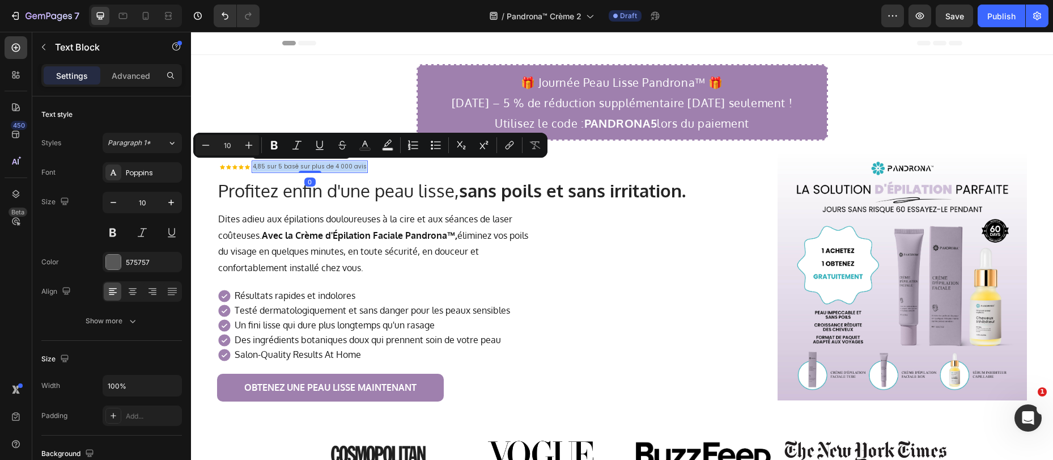
copy p "4,85 sur 5 basé sur plus de 4 000 avis"
click at [437, 186] on h1 "Profitez enfin d'une peau lisse, sans poils et sans irritation." at bounding box center [487, 191] width 540 height 24
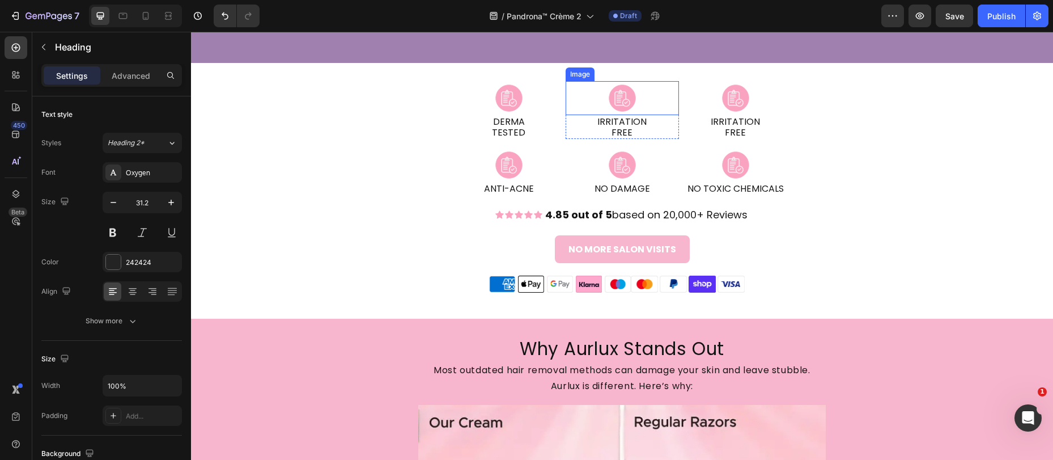
scroll to position [1624, 0]
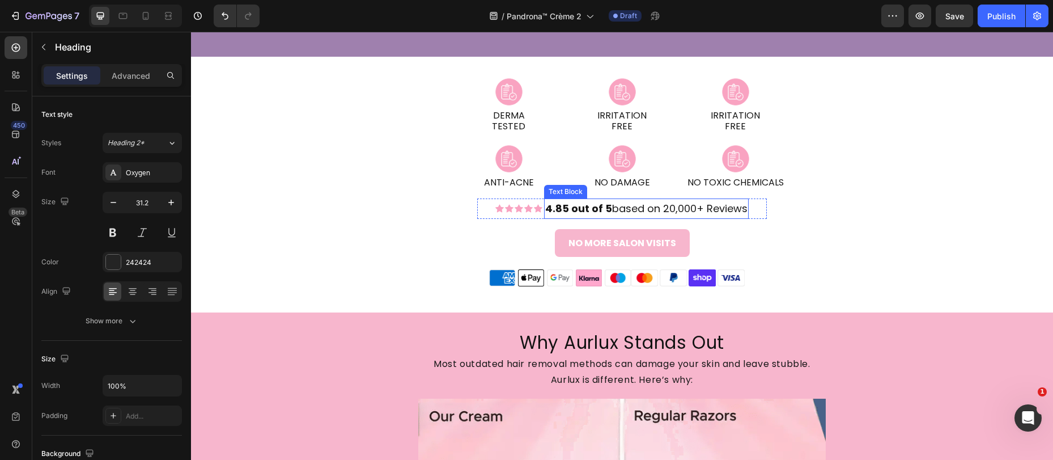
click at [606, 209] on strong "4.85 out of 5" at bounding box center [578, 208] width 67 height 14
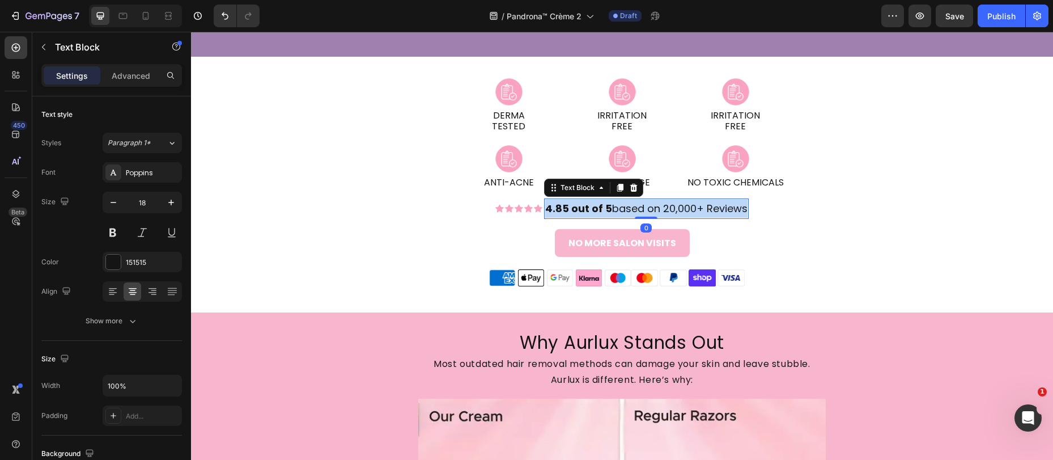
click at [605, 209] on strong "4.85 out of 5" at bounding box center [578, 208] width 67 height 14
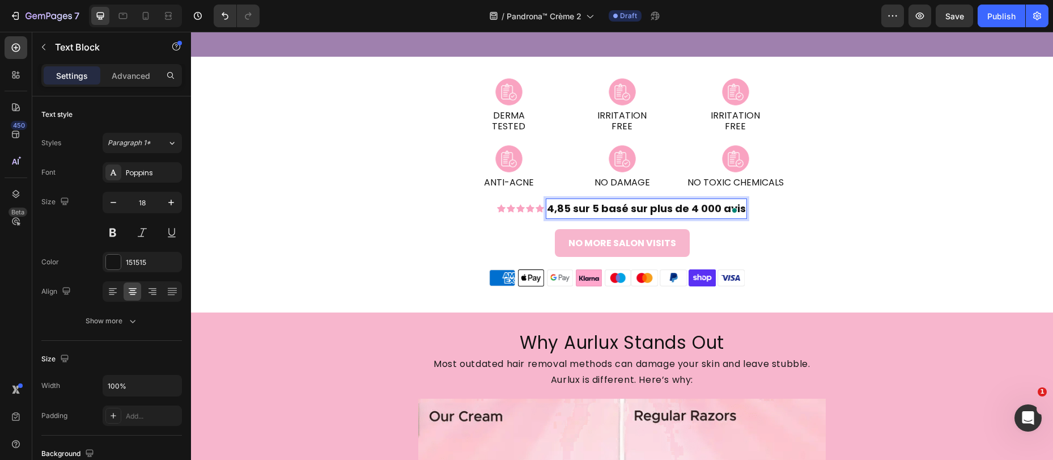
click at [611, 214] on strong "4,85 sur 5 basé sur plus de 4 000 avis" at bounding box center [646, 208] width 199 height 14
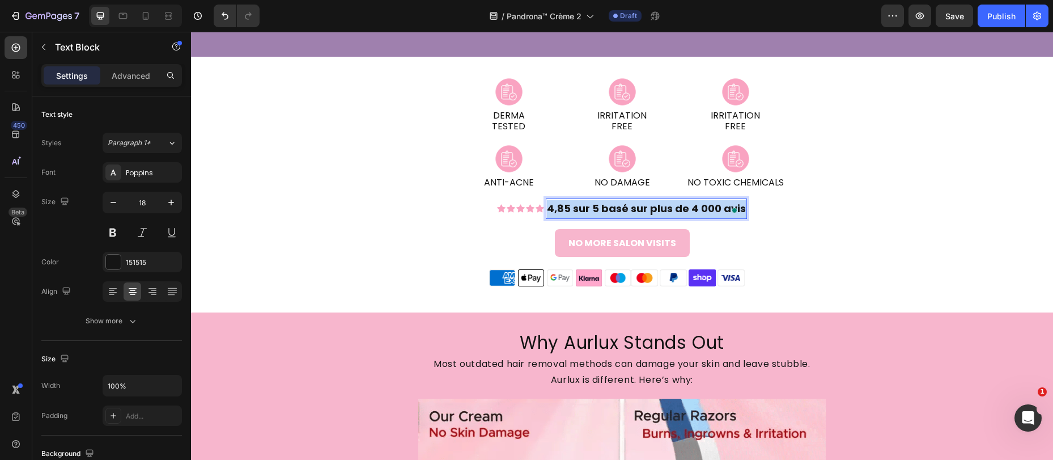
click at [611, 214] on strong "4,85 sur 5 basé sur plus de 4 000 avis" at bounding box center [646, 208] width 199 height 14
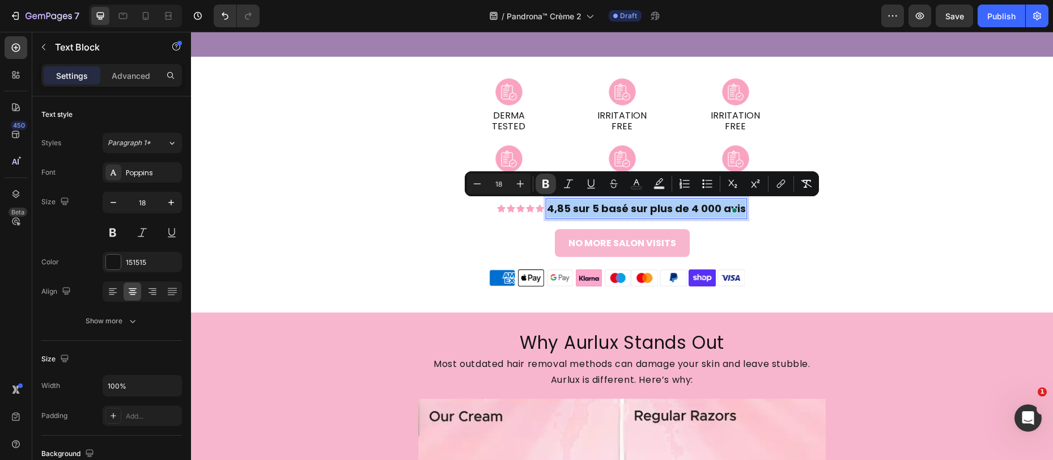
click at [543, 182] on icon "Editor contextual toolbar" at bounding box center [545, 184] width 7 height 9
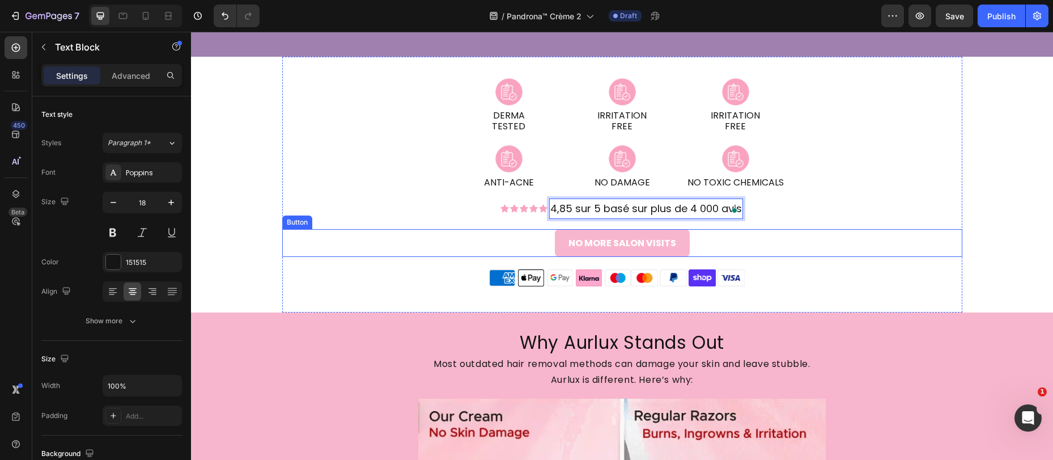
click at [779, 230] on div "NO MORE SALON VISITS Button" at bounding box center [622, 243] width 680 height 28
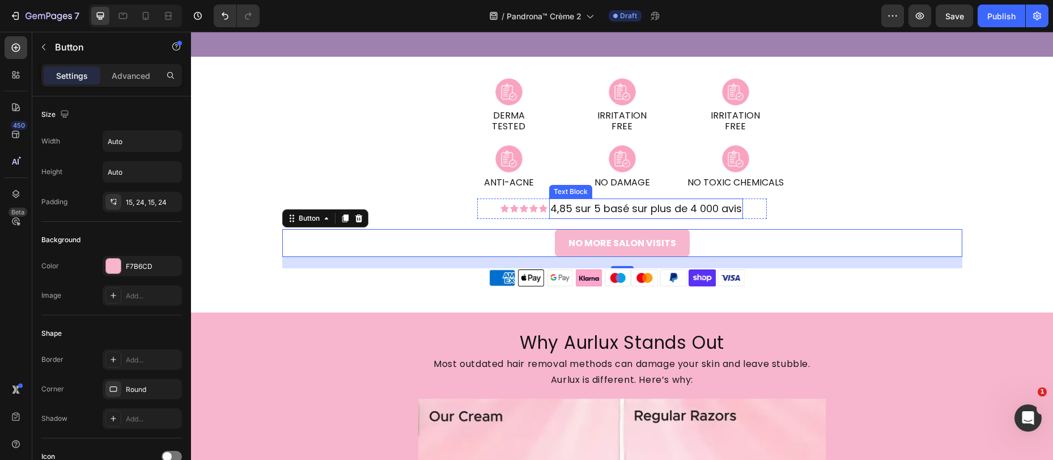
click at [694, 209] on p "4,85 sur 5 basé sur plus de 4 000 avis" at bounding box center [646, 208] width 192 height 18
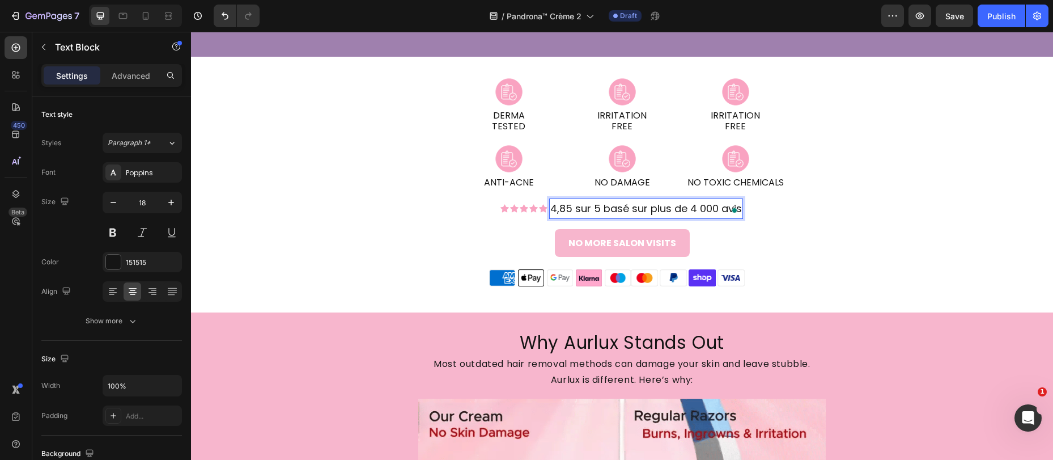
click at [695, 209] on p "4,85 sur 5 basé sur plus de 4 000 avis" at bounding box center [646, 208] width 192 height 18
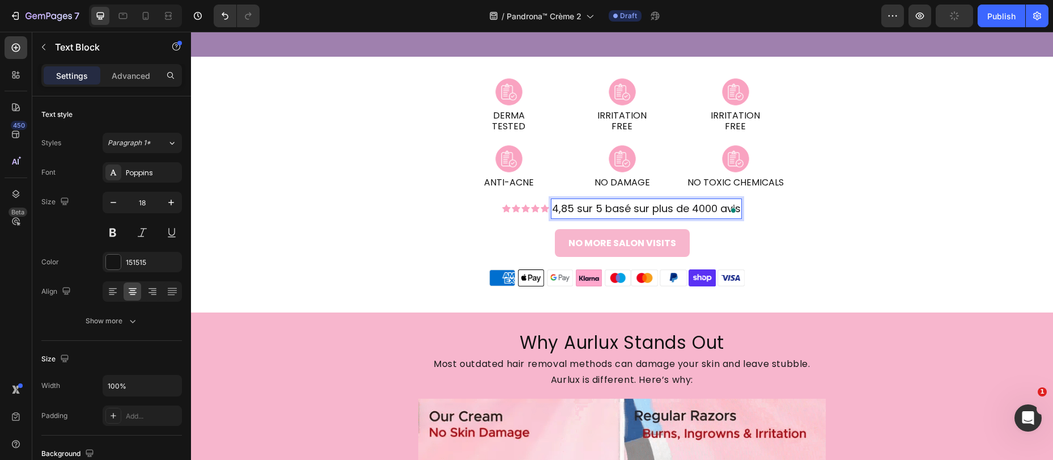
click at [712, 209] on p "4,85 sur 5 basé sur plus de 4000 avis" at bounding box center [646, 208] width 189 height 18
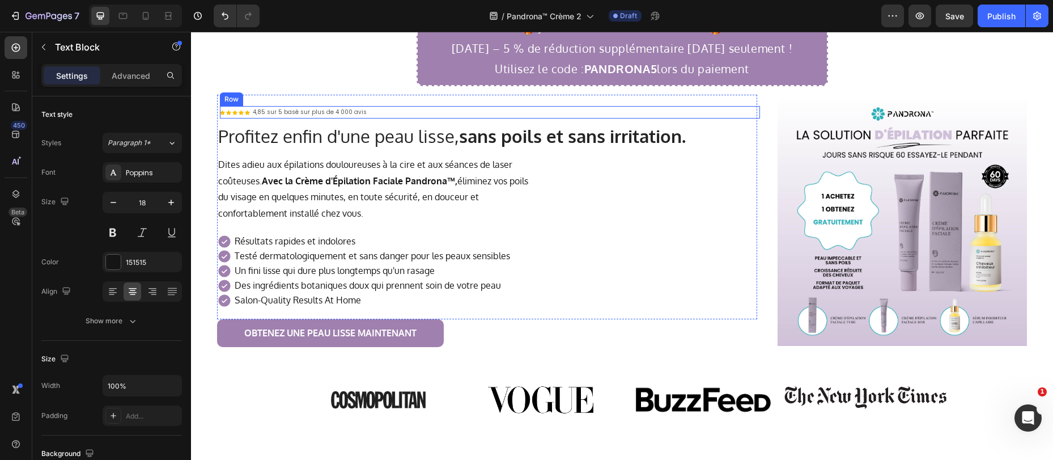
scroll to position [0, 0]
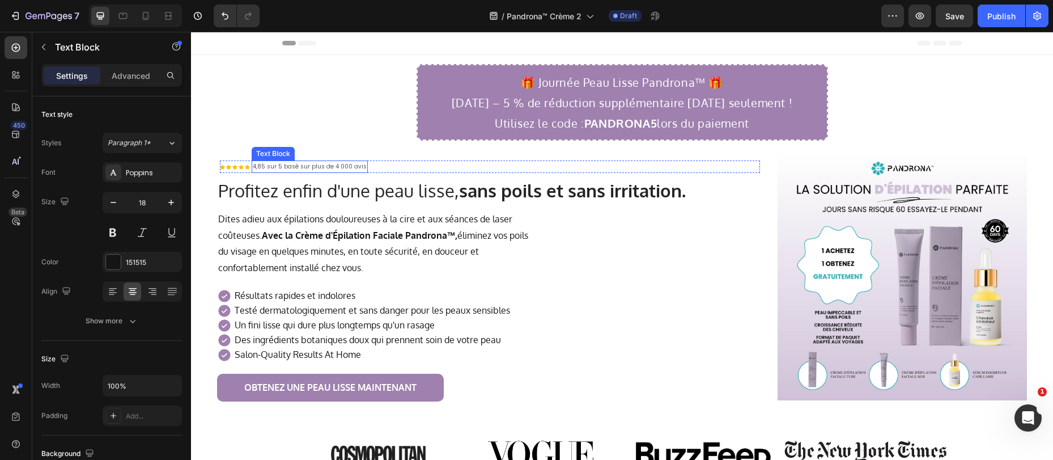
click at [341, 169] on p "4,85 sur 5 basé sur plus de 4 000 avis" at bounding box center [310, 167] width 114 height 10
click at [338, 166] on p "4,85 sur 5 basé sur plus de 4 000 avis" at bounding box center [310, 167] width 114 height 10
click at [335, 167] on p "4,85 sur 5 basé sur plus de 4 000 avis" at bounding box center [310, 167] width 114 height 10
click at [345, 167] on p "4,85 sur 5 basé sur plus de 4000 avis" at bounding box center [309, 167] width 112 height 10
click at [351, 134] on div "🎁 Journée Peau Lisse Pandrona™ 🎁 16 août 2025 – 5 % de réduction supplémentaire…" at bounding box center [622, 237] width 844 height 346
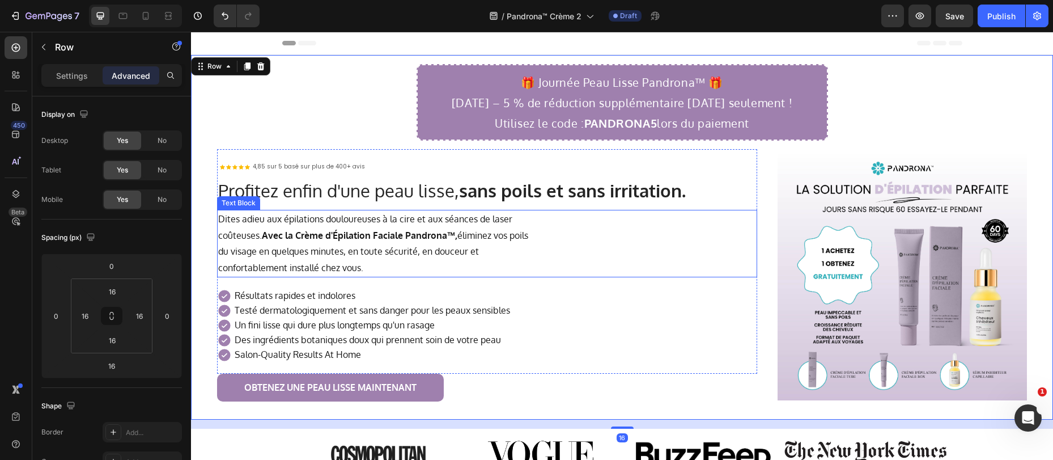
scroll to position [10, 0]
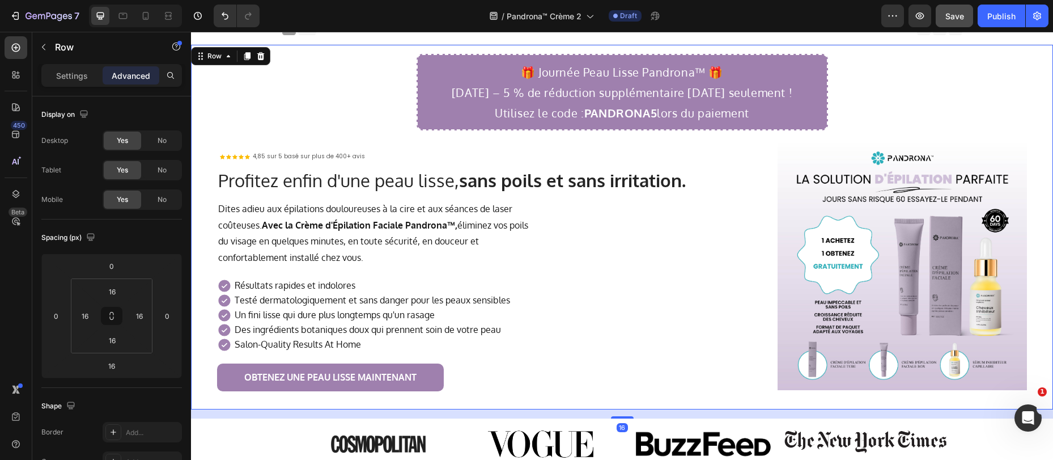
click at [952, 21] on div "Save" at bounding box center [954, 16] width 19 height 12
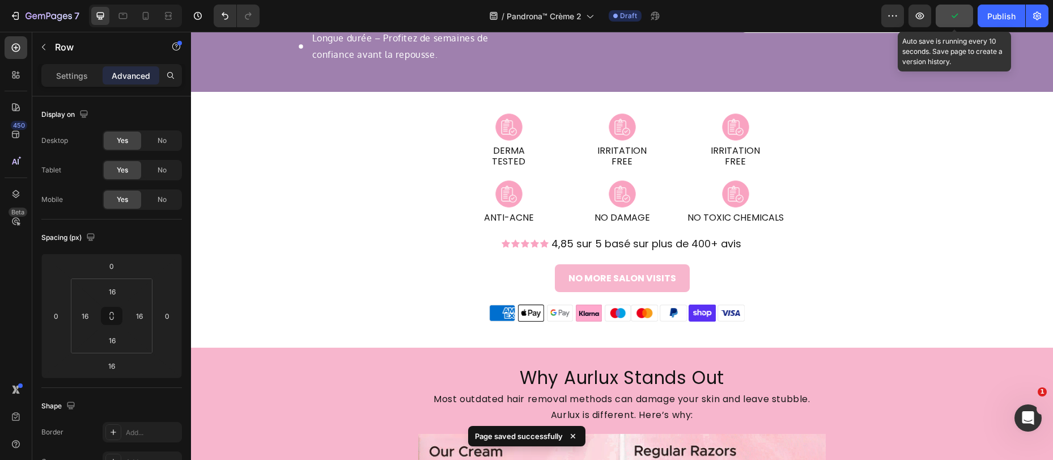
scroll to position [1604, 0]
click at [501, 131] on img at bounding box center [509, 128] width 68 height 34
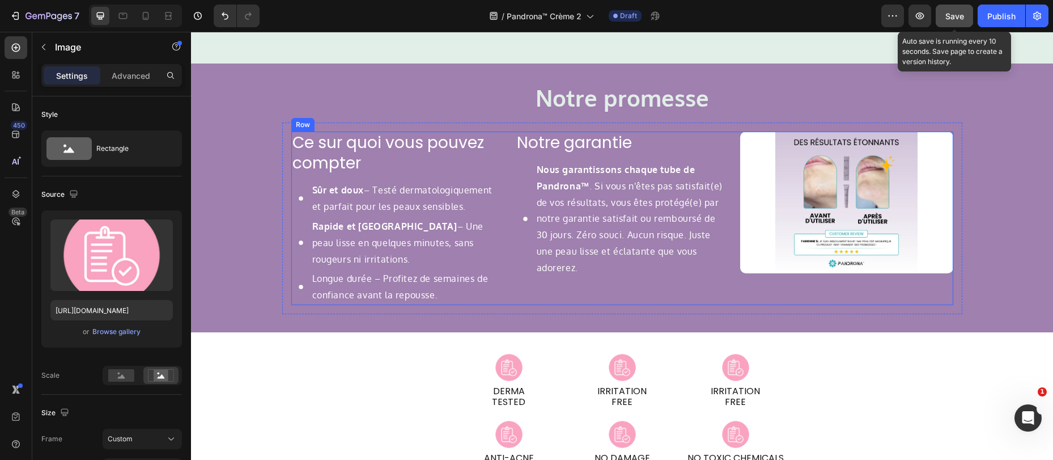
scroll to position [1670, 0]
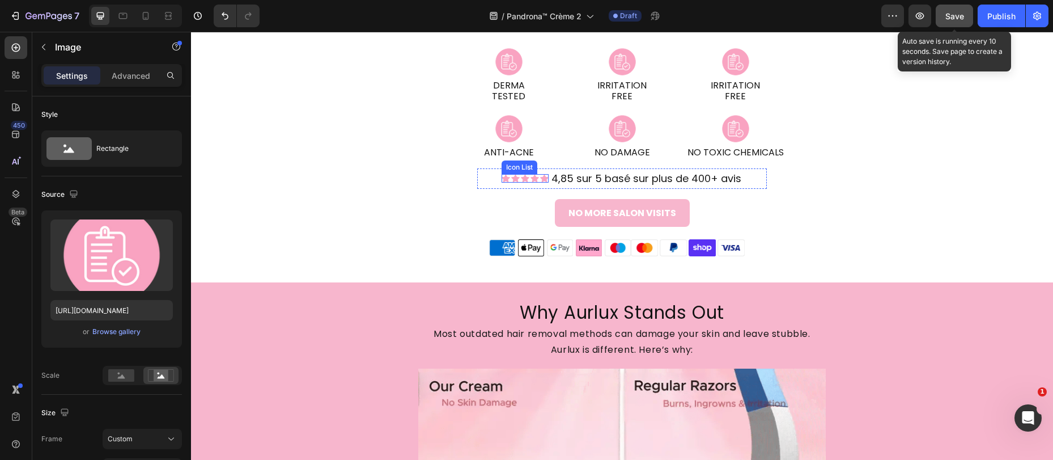
click at [513, 176] on icon at bounding box center [515, 178] width 9 height 9
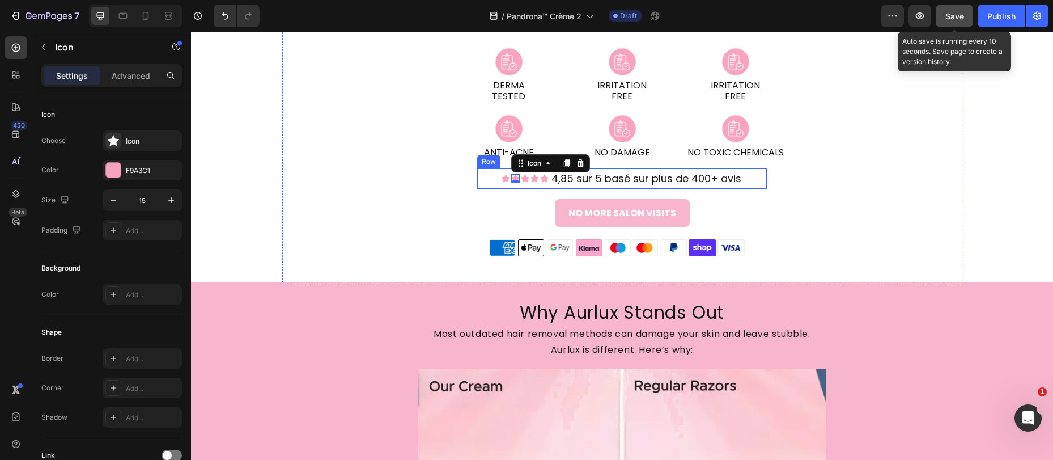
click at [495, 181] on div "Icon Icon 0 Icon Icon Icon Icon List 4,85 sur 5 basé sur plus de 400+ avis Text…" at bounding box center [621, 178] width 289 height 20
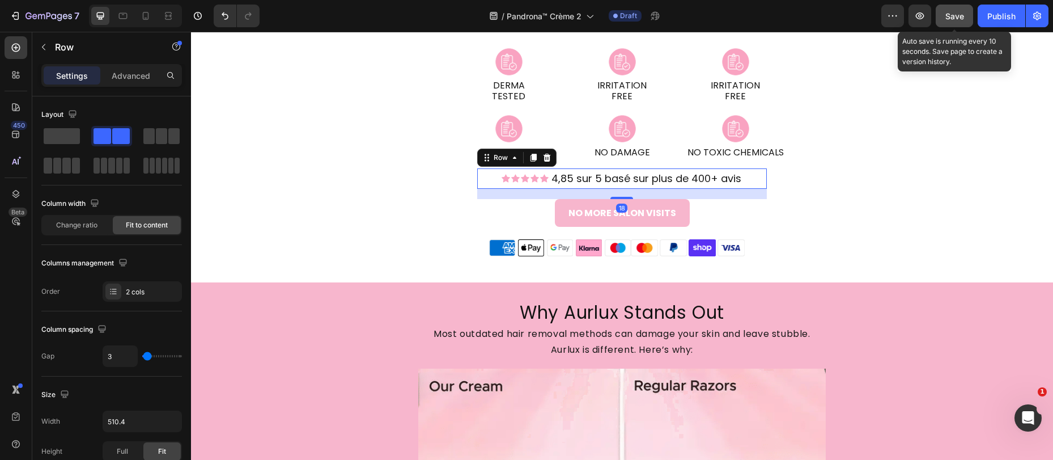
click at [497, 177] on div "Icon Icon Icon Icon Icon Icon List 4,85 sur 5 basé sur plus de 400+ avis Text B…" at bounding box center [621, 178] width 289 height 20
click at [502, 177] on icon at bounding box center [506, 179] width 9 height 8
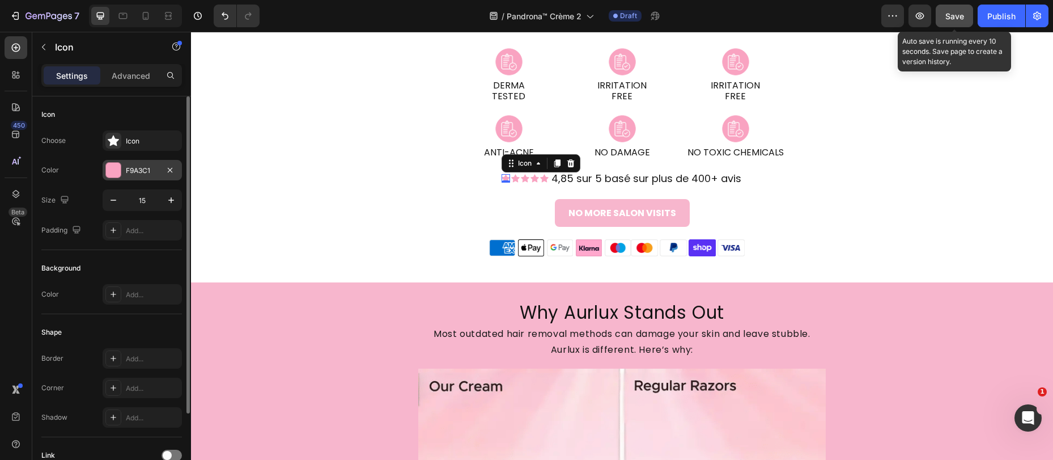
click at [117, 168] on div at bounding box center [113, 170] width 15 height 15
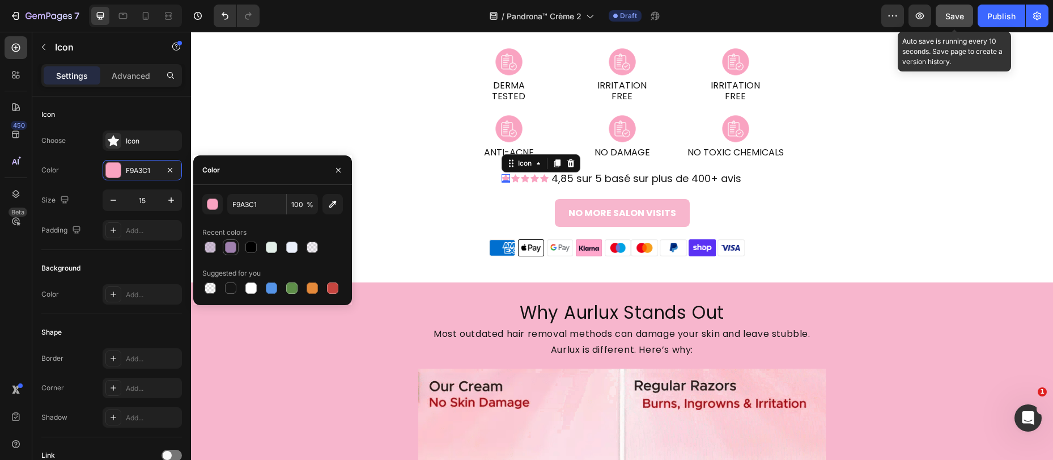
click at [232, 250] on div at bounding box center [230, 246] width 11 height 11
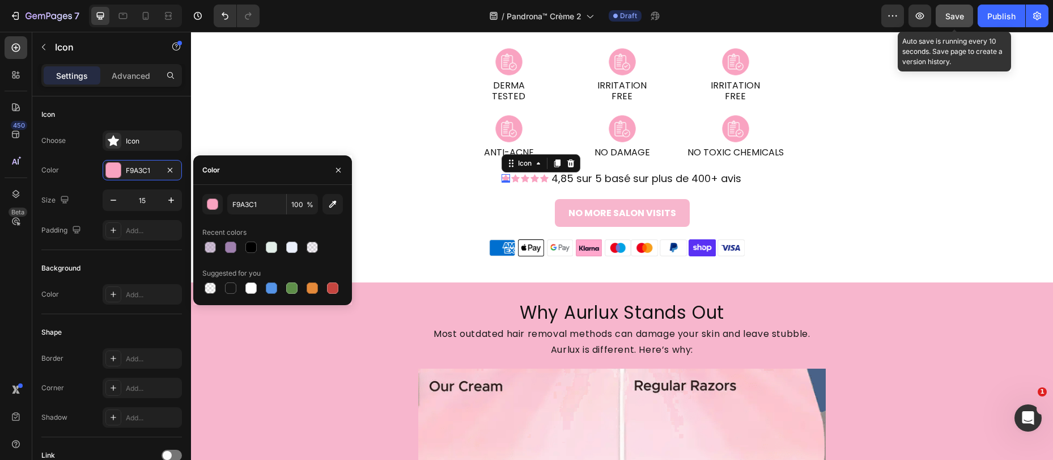
type input "9F80AE"
click at [511, 180] on icon at bounding box center [515, 178] width 9 height 9
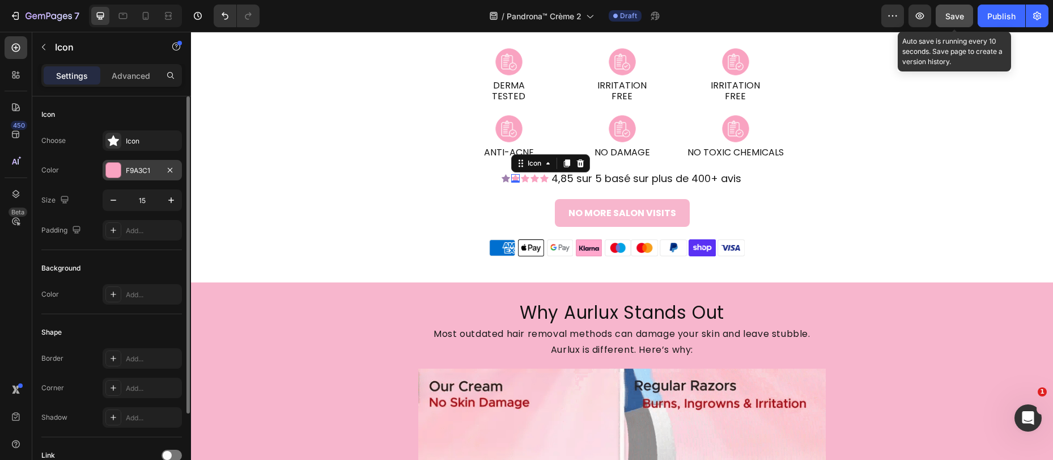
drag, startPoint x: 149, startPoint y: 172, endPoint x: 153, endPoint y: 180, distance: 8.9
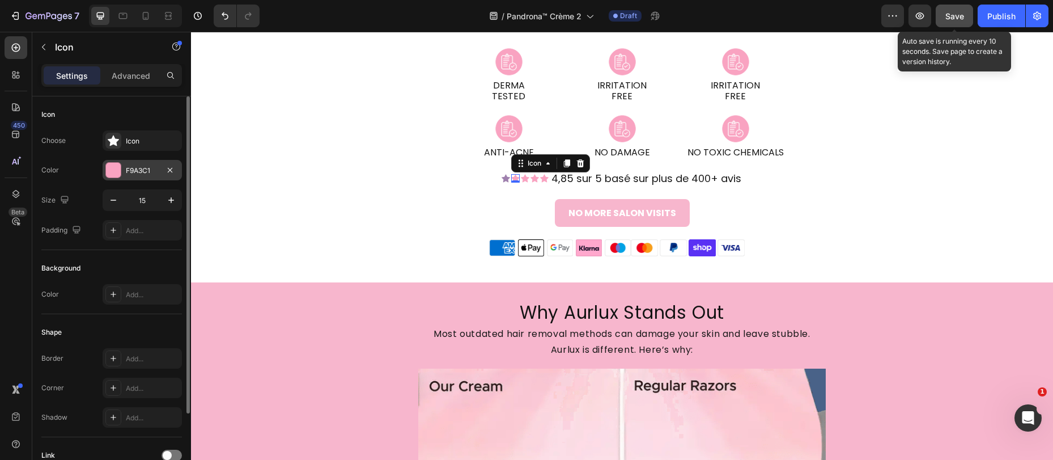
click at [149, 172] on div "F9A3C1" at bounding box center [142, 170] width 33 height 10
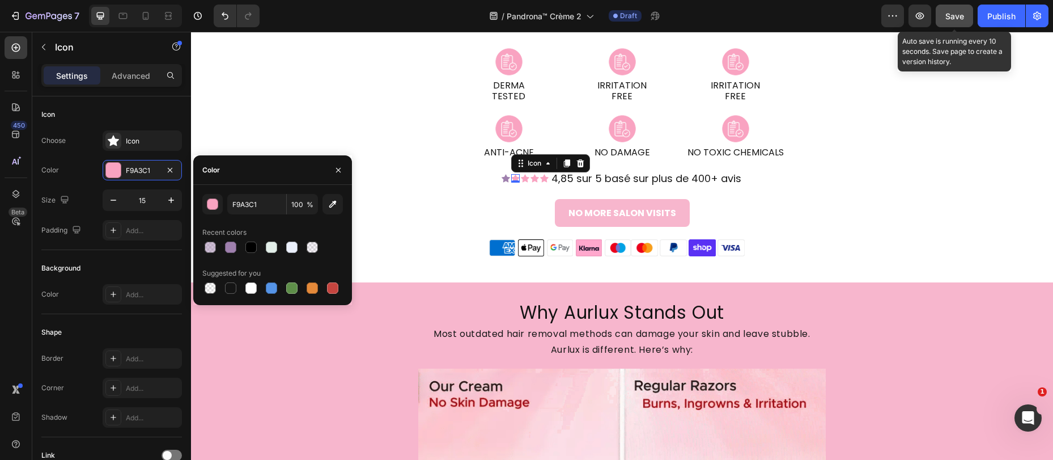
drag, startPoint x: 231, startPoint y: 244, endPoint x: 330, endPoint y: 234, distance: 99.1
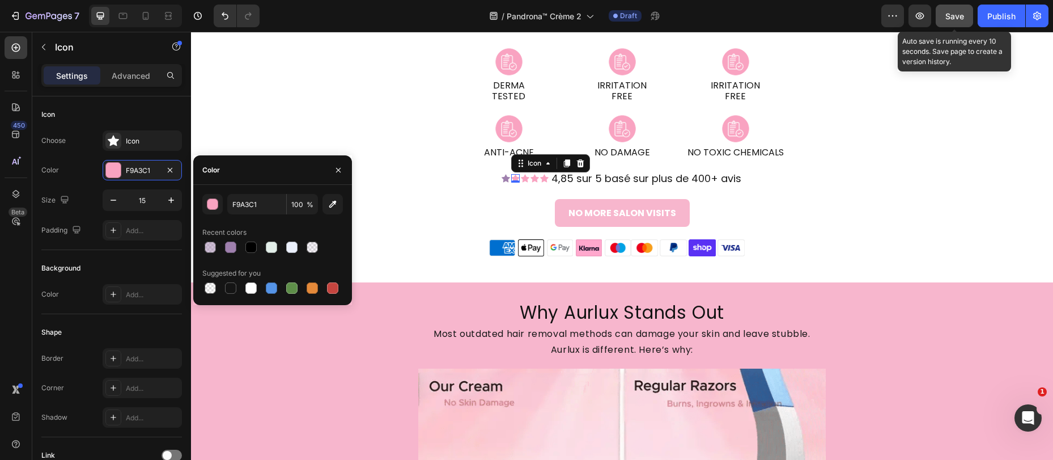
click at [232, 244] on div at bounding box center [230, 246] width 11 height 11
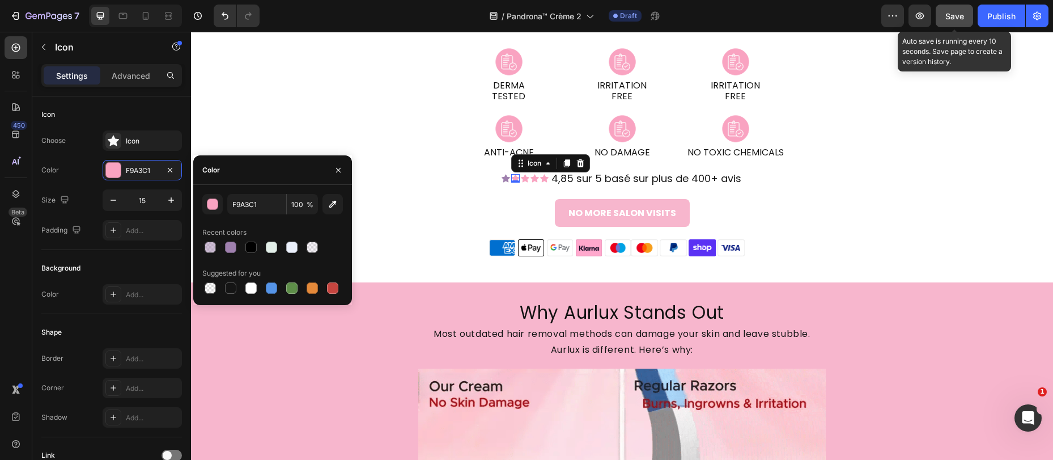
type input "9F80AE"
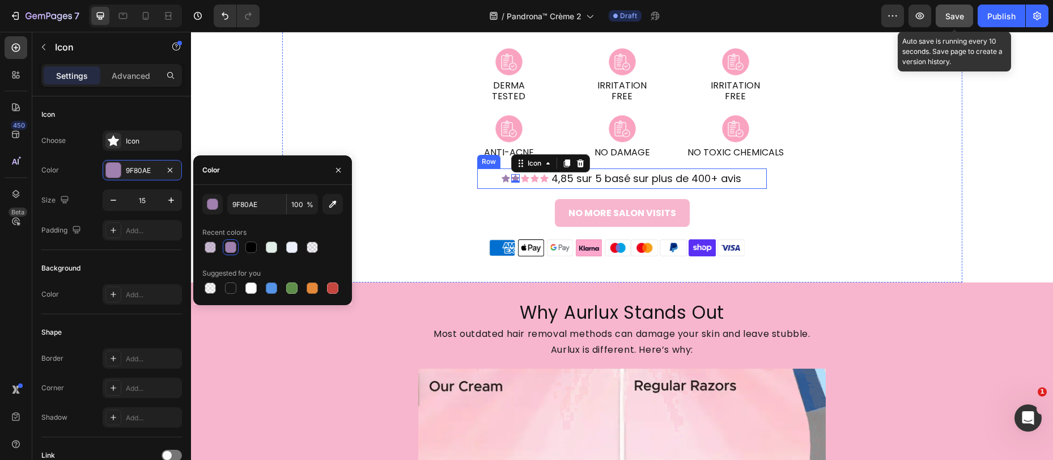
click at [523, 182] on div "Icon" at bounding box center [525, 178] width 9 height 9
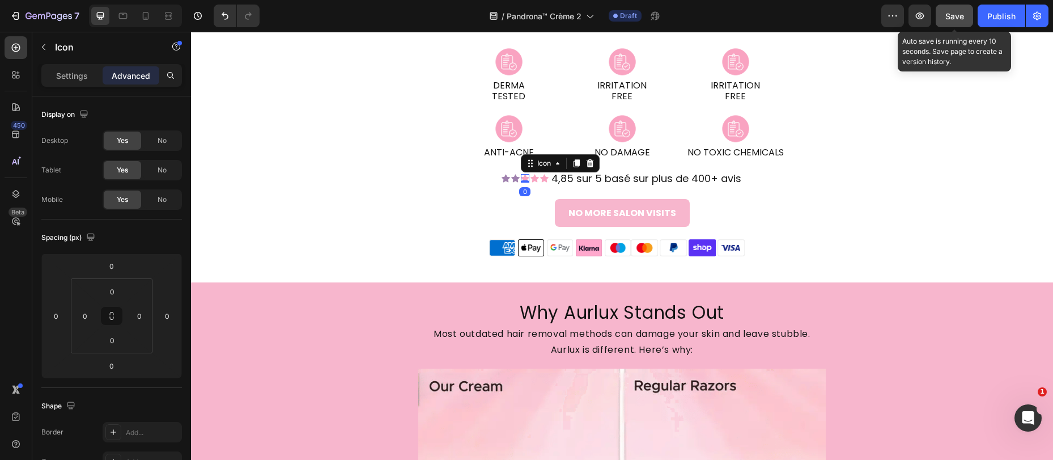
click at [521, 176] on icon at bounding box center [525, 179] width 9 height 8
click at [84, 78] on p "Settings" at bounding box center [72, 76] width 32 height 12
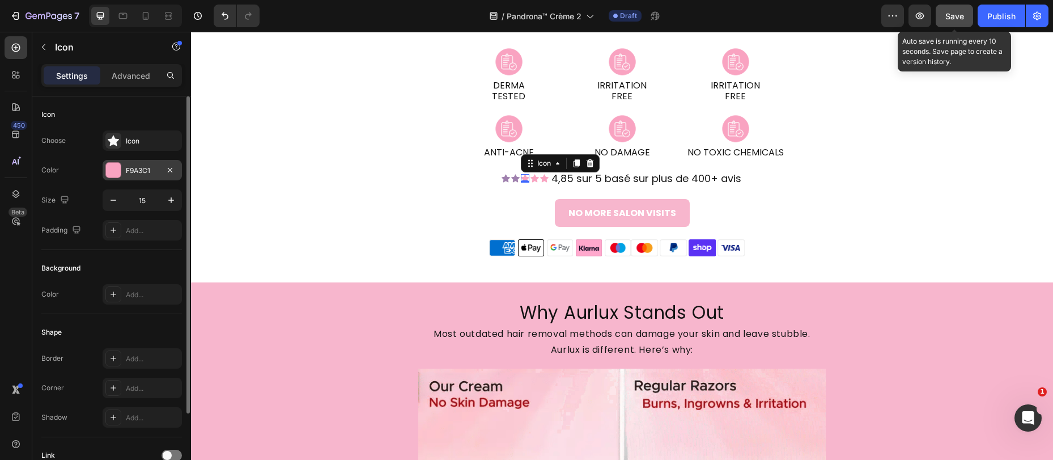
click at [125, 162] on div "F9A3C1" at bounding box center [142, 170] width 79 height 20
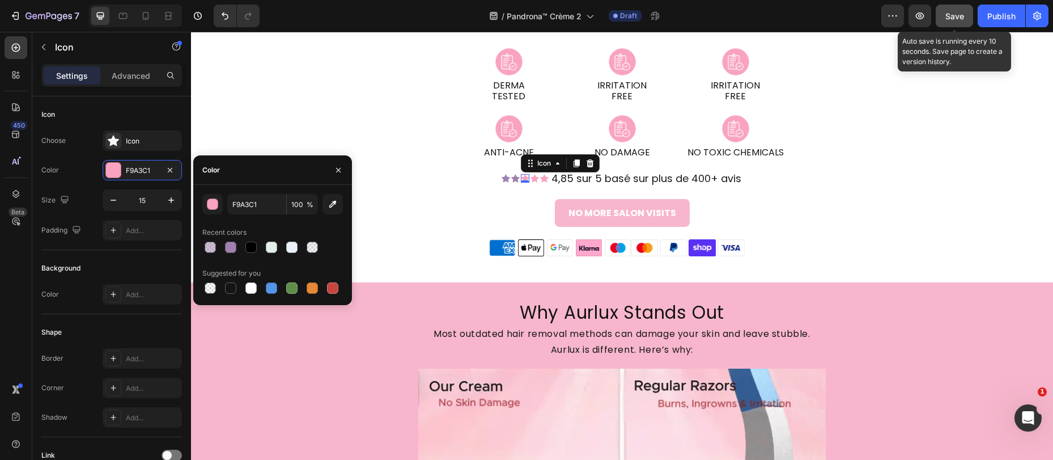
drag, startPoint x: 230, startPoint y: 247, endPoint x: 318, endPoint y: 234, distance: 89.3
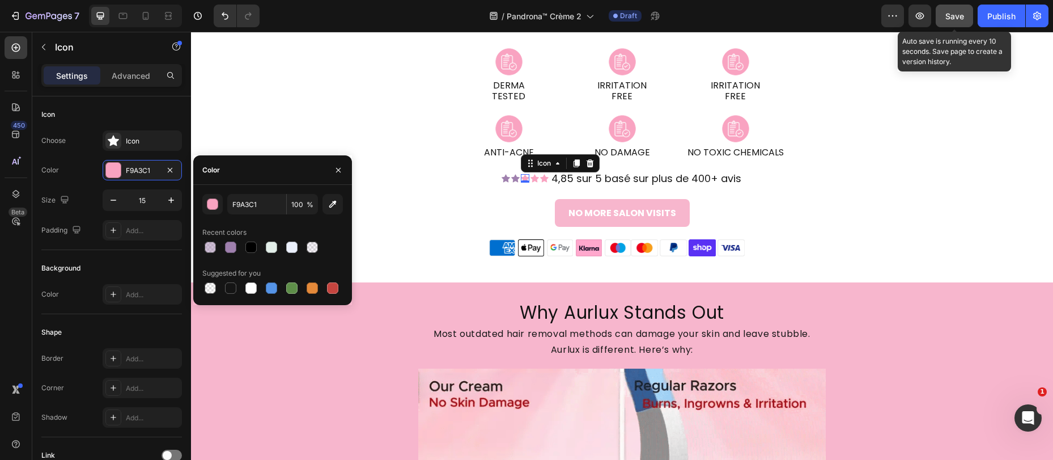
click at [230, 247] on div at bounding box center [230, 246] width 11 height 11
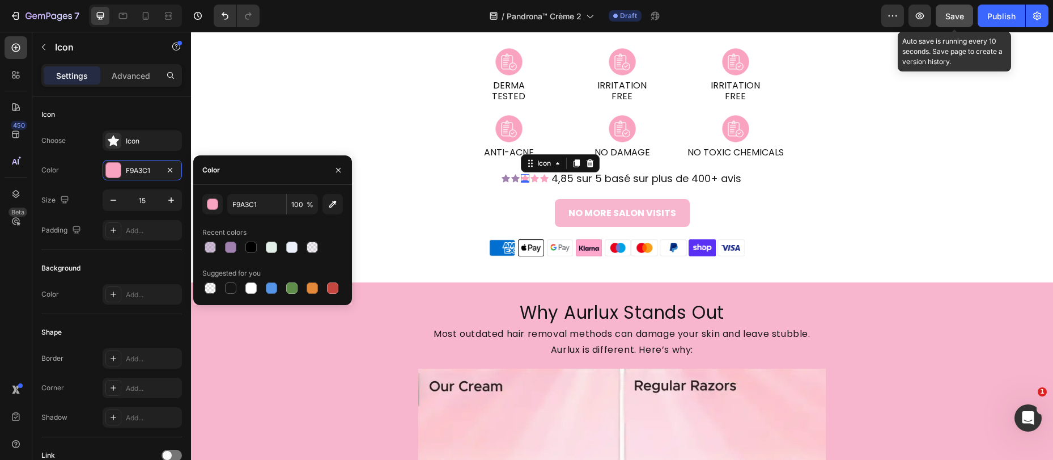
type input "9F80AE"
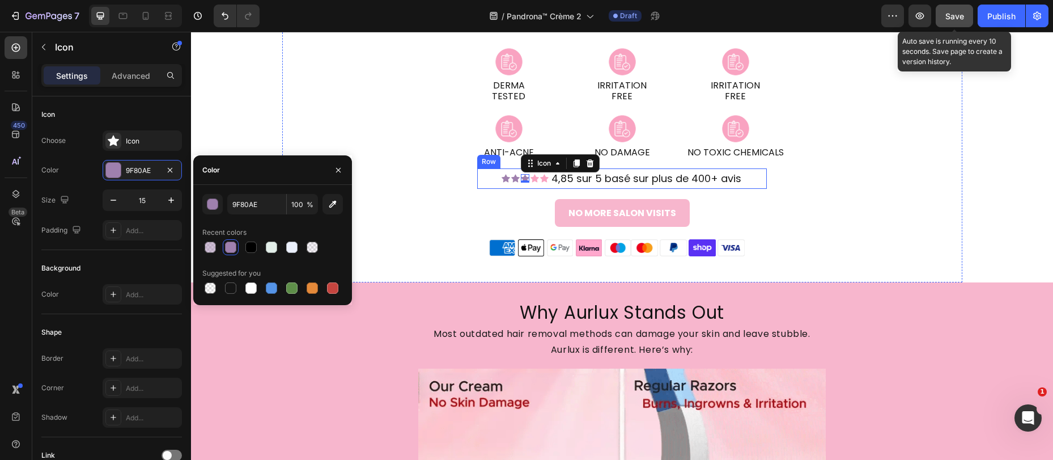
click at [535, 180] on icon at bounding box center [534, 178] width 9 height 9
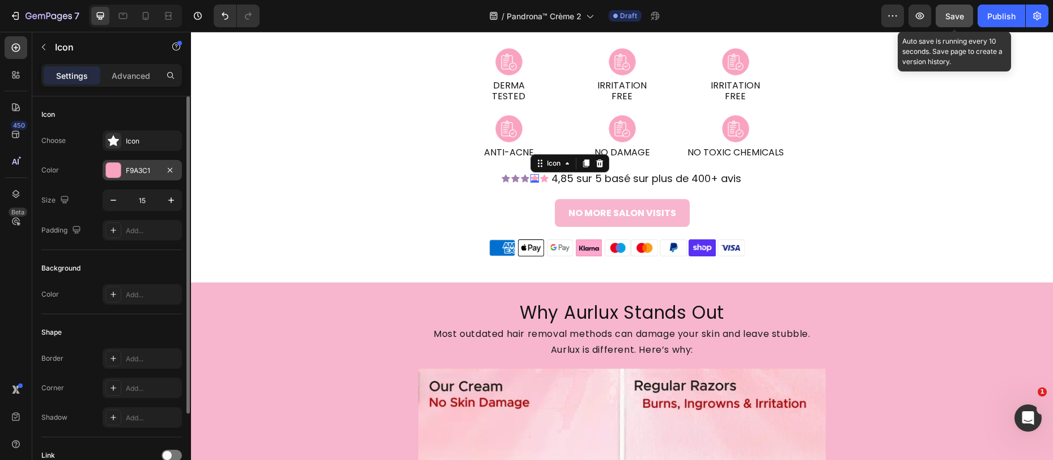
click at [128, 168] on div "F9A3C1" at bounding box center [142, 170] width 33 height 10
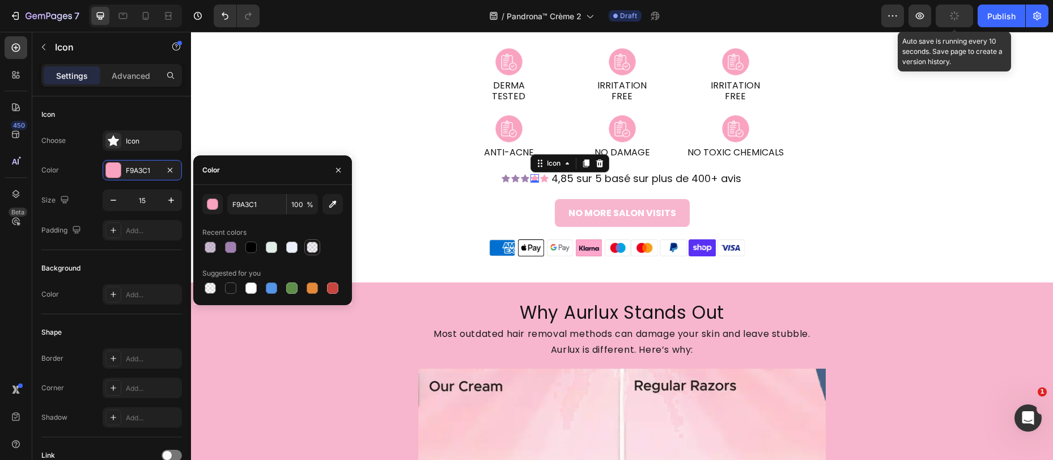
drag, startPoint x: 236, startPoint y: 248, endPoint x: 309, endPoint y: 241, distance: 73.4
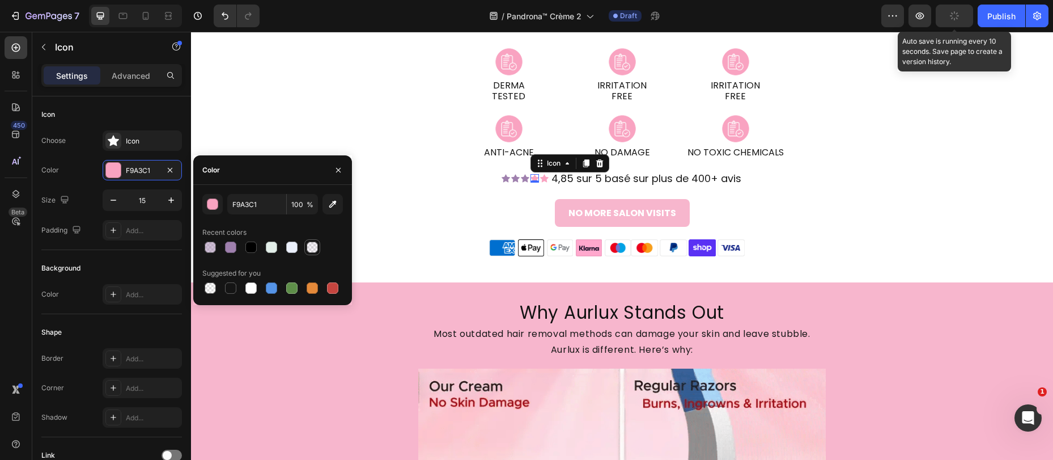
click at [236, 248] on div at bounding box center [230, 246] width 11 height 11
type input "9F80AE"
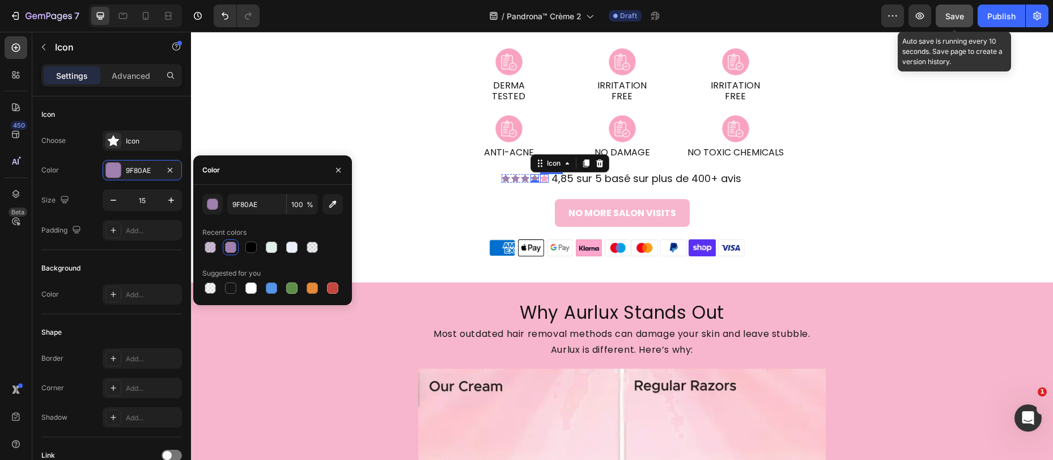
click at [540, 178] on div "Icon" at bounding box center [544, 178] width 9 height 9
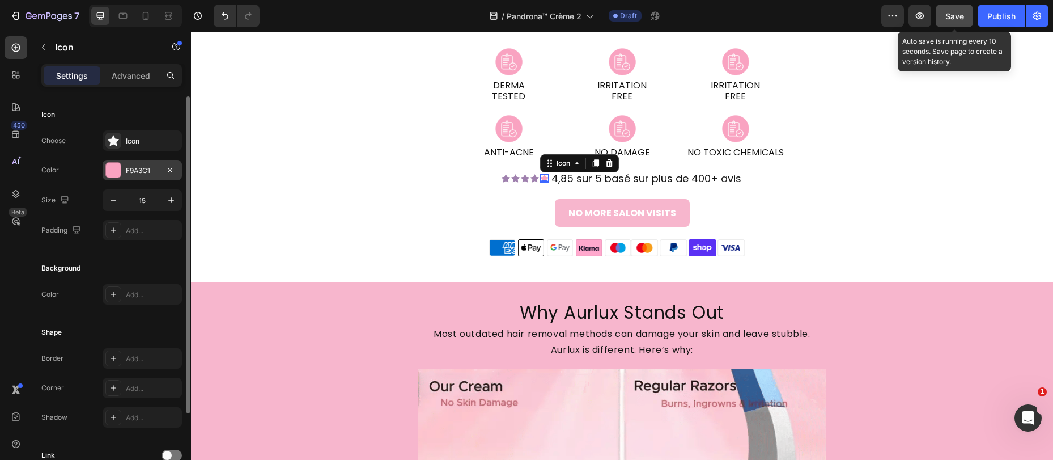
click at [119, 173] on div at bounding box center [113, 170] width 15 height 15
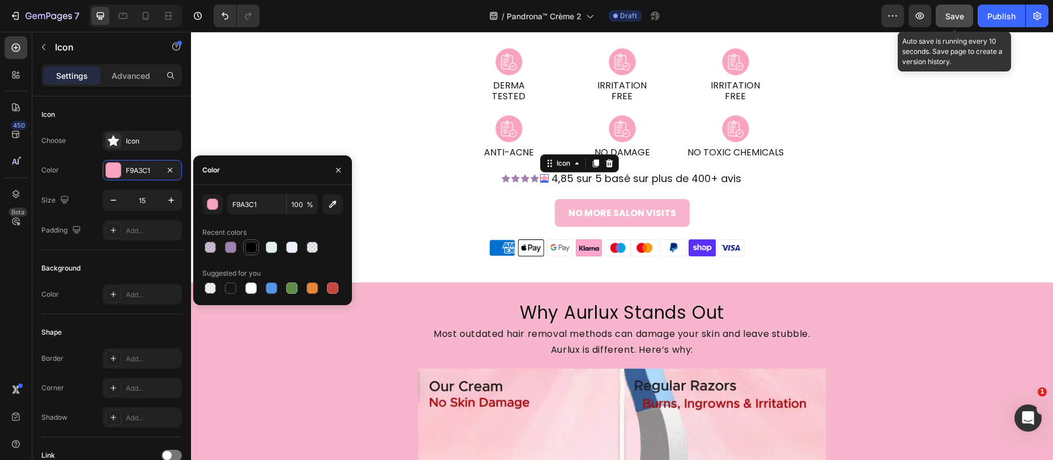
drag, startPoint x: 227, startPoint y: 245, endPoint x: 248, endPoint y: 244, distance: 21.0
click at [227, 245] on div at bounding box center [230, 246] width 11 height 11
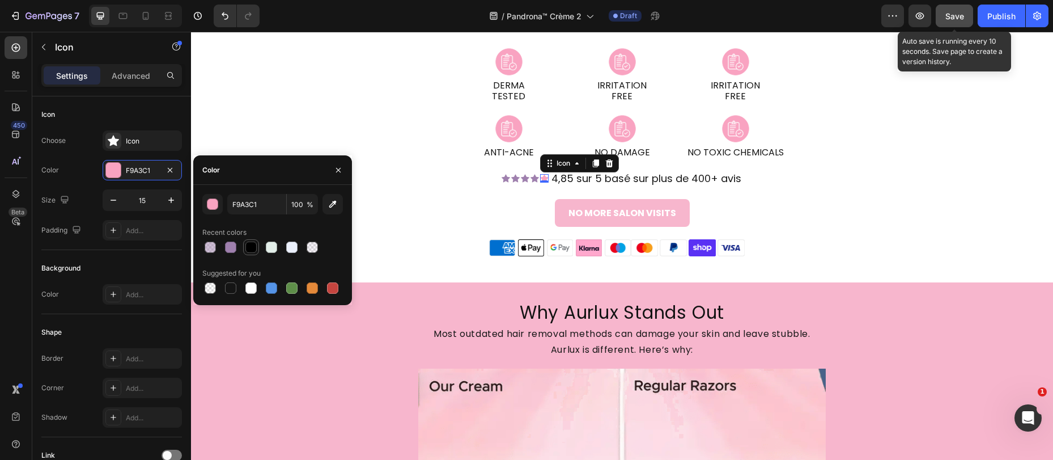
type input "9F80AE"
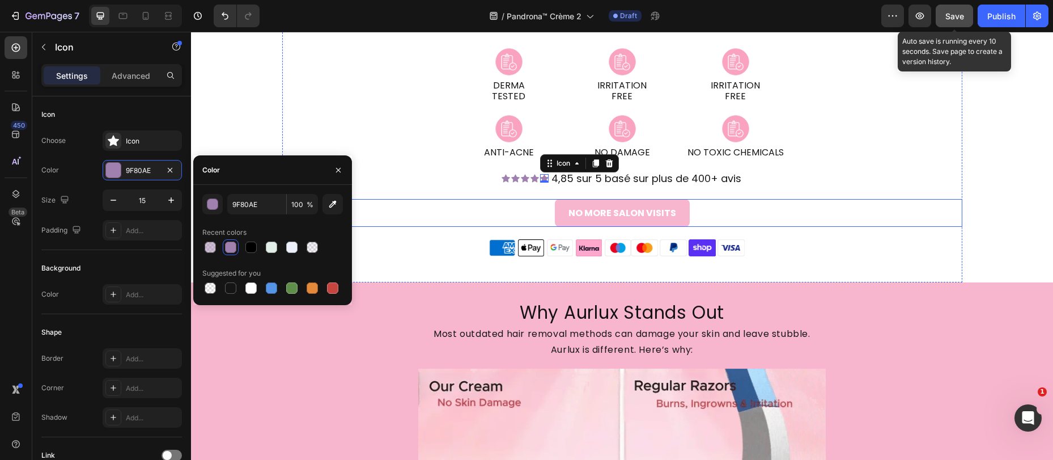
click at [491, 209] on div "NO MORE SALON VISITS Button" at bounding box center [622, 213] width 680 height 28
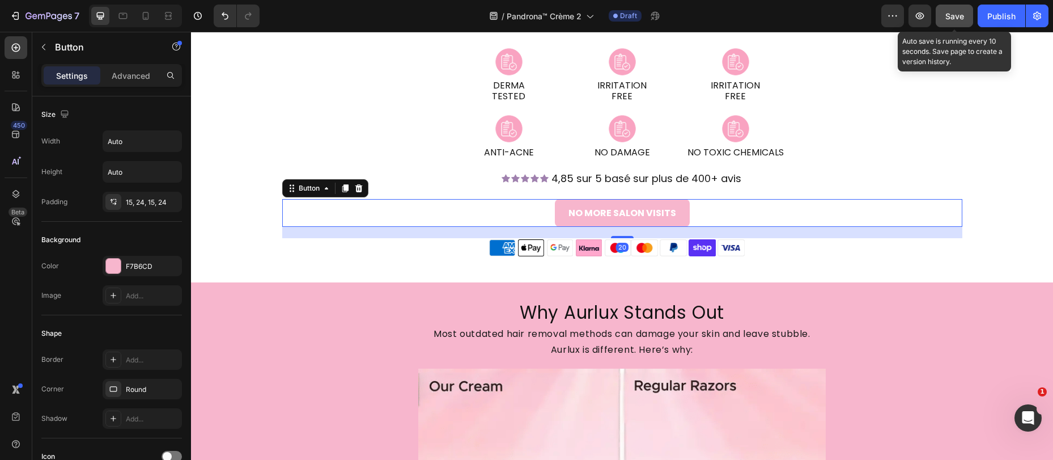
click at [952, 18] on span "Save" at bounding box center [954, 16] width 19 height 10
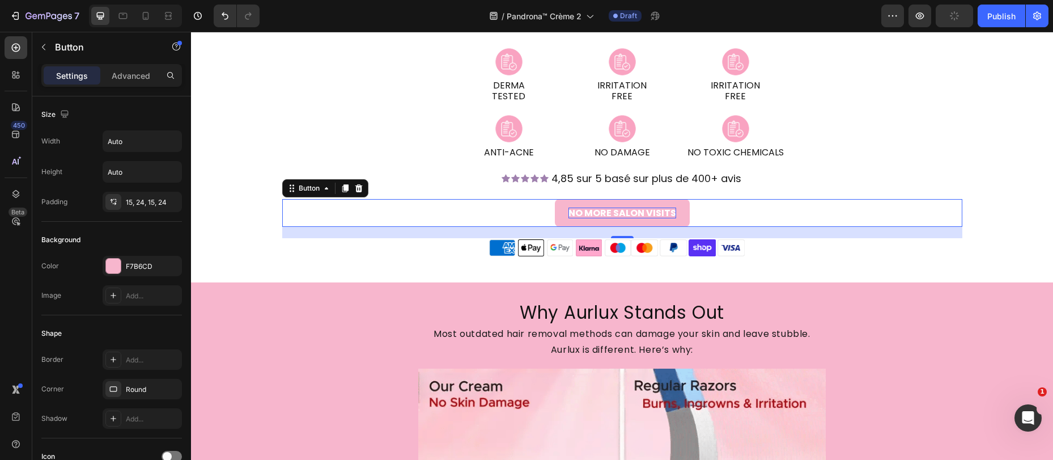
click at [607, 212] on p "NO MORE SALON VISITS" at bounding box center [622, 212] width 108 height 11
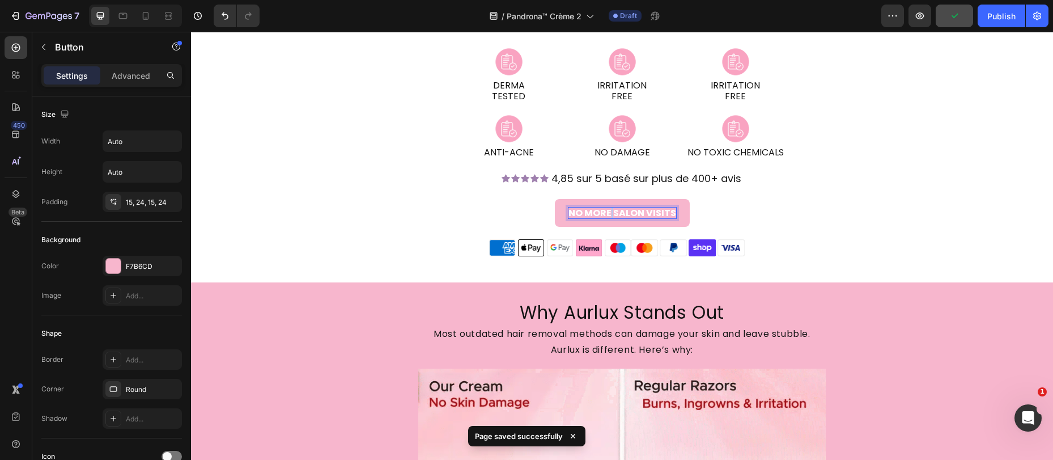
click at [607, 212] on p "NO MORE SALON VISITS" at bounding box center [622, 212] width 108 height 11
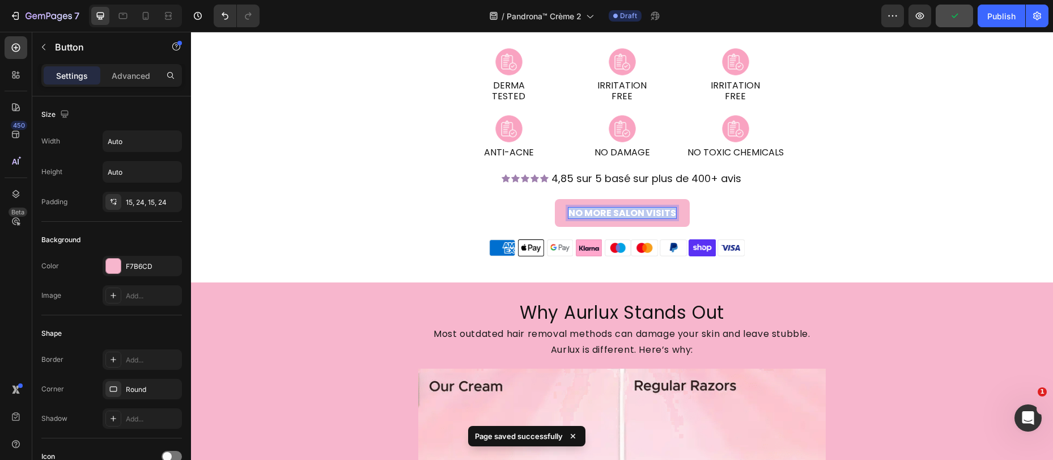
click at [607, 212] on p "NO MORE SALON VISITS" at bounding box center [622, 212] width 108 height 11
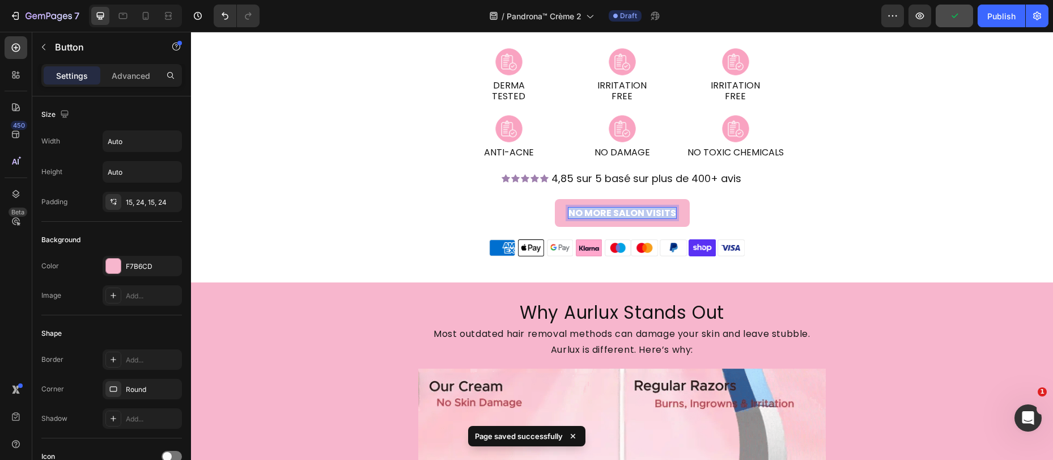
click at [607, 212] on p "NO MORE SALON VISITS" at bounding box center [622, 212] width 108 height 11
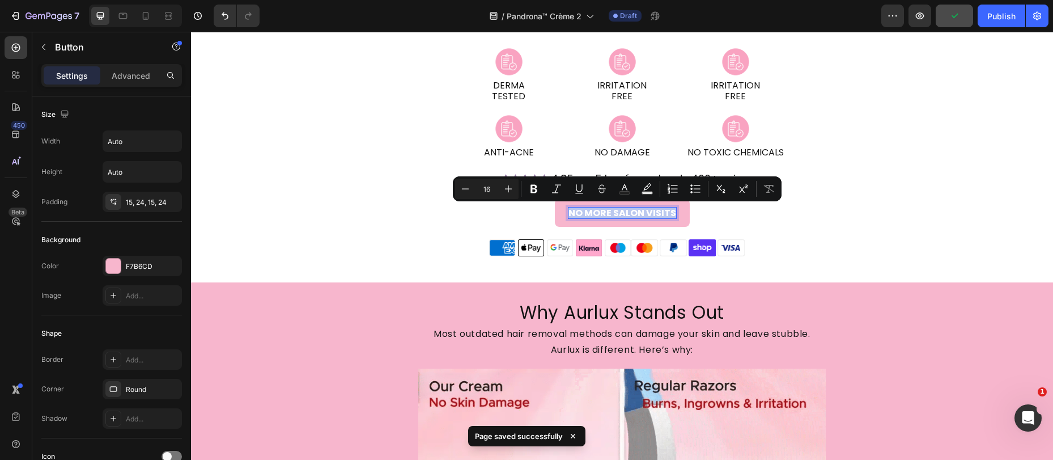
copy p "NO MORE SALON VISITS"
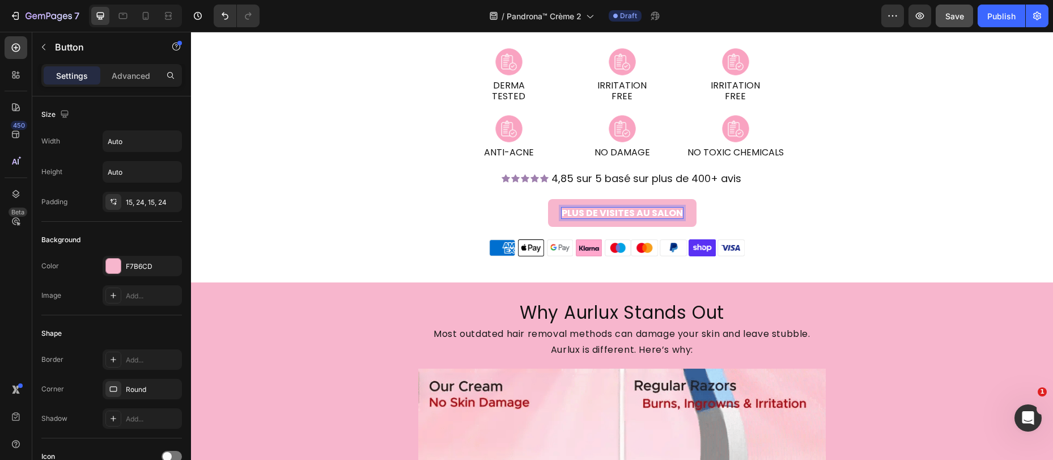
click at [551, 218] on button "PLUS DE VISITES AU SALON" at bounding box center [622, 213] width 148 height 28
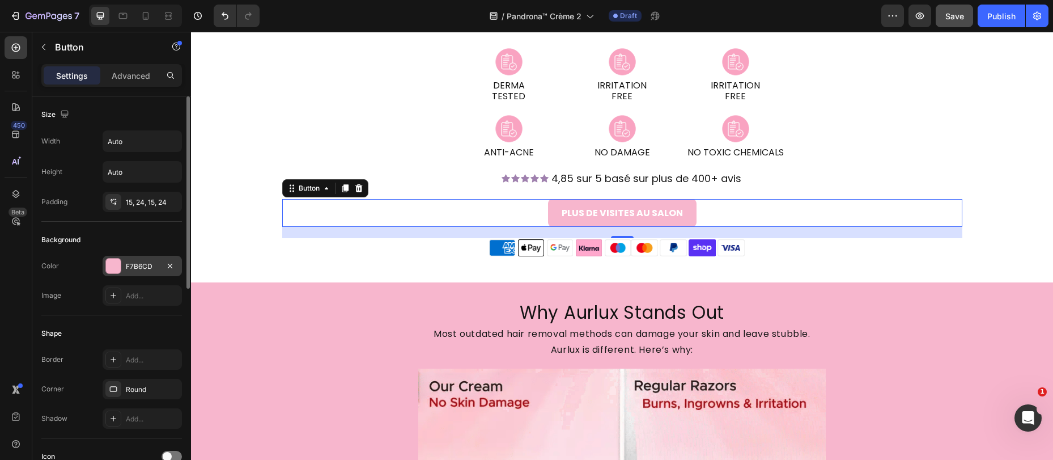
click at [128, 262] on div "F7B6CD" at bounding box center [142, 266] width 33 height 10
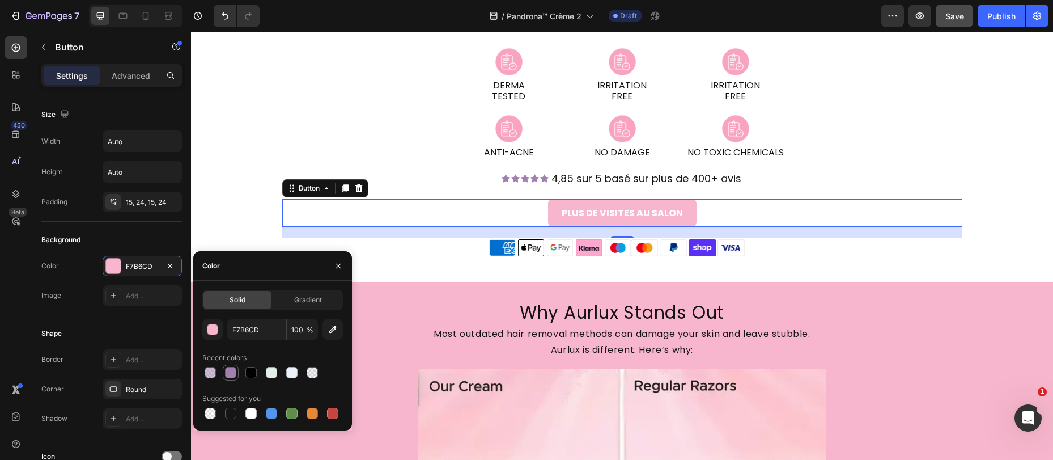
click at [235, 371] on div at bounding box center [230, 372] width 11 height 11
type input "9F80AE"
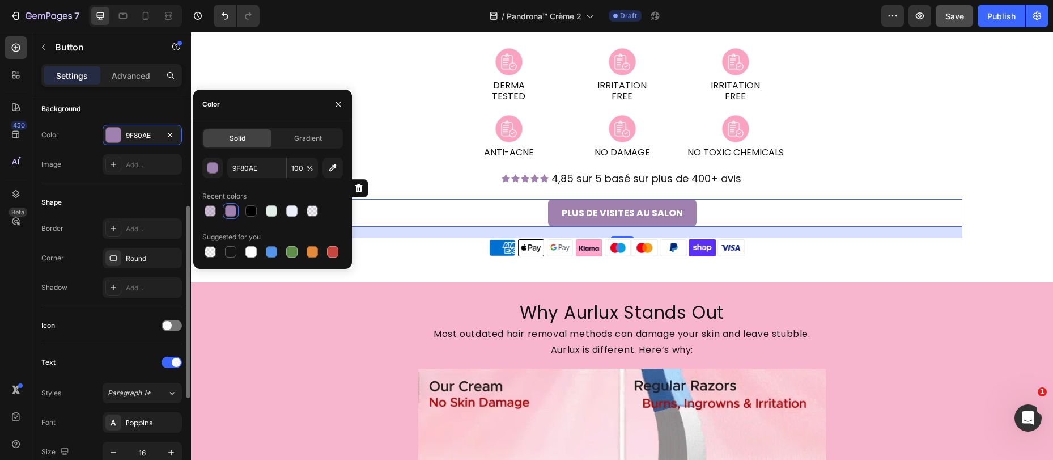
scroll to position [277, 0]
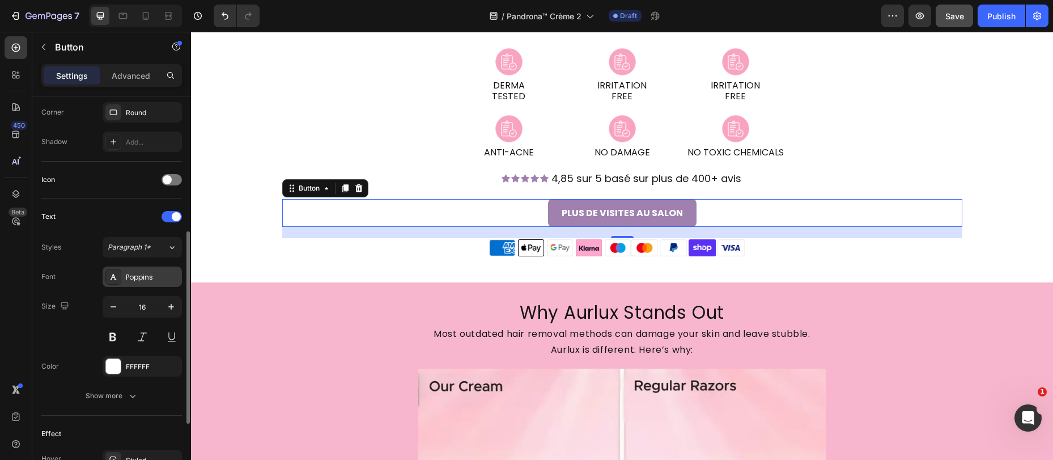
click at [140, 267] on div "Poppins" at bounding box center [142, 276] width 79 height 20
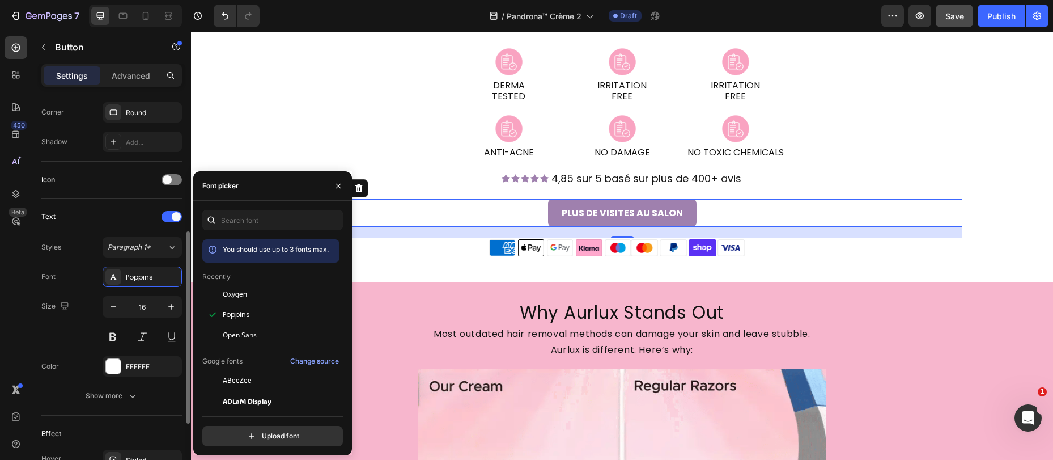
drag, startPoint x: 254, startPoint y: 296, endPoint x: 154, endPoint y: 329, distance: 105.6
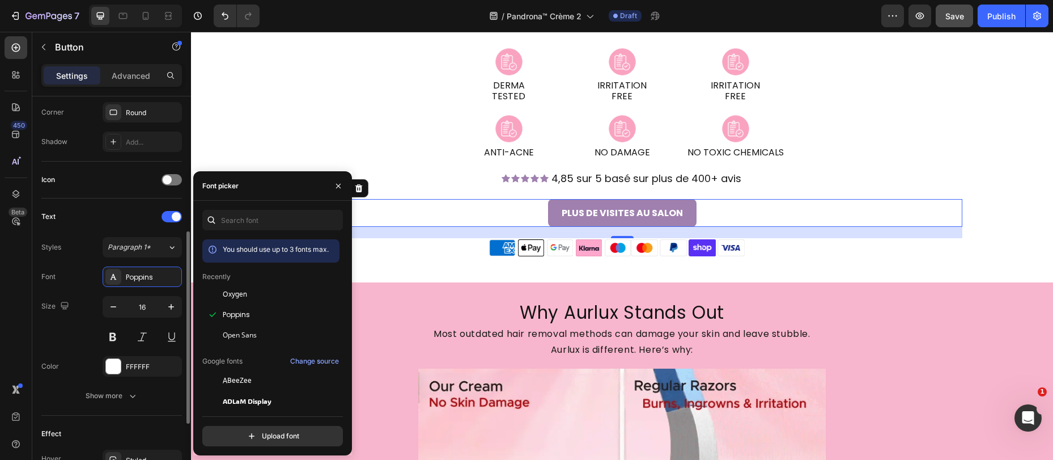
click at [254, 296] on div "Oxygen" at bounding box center [280, 294] width 114 height 10
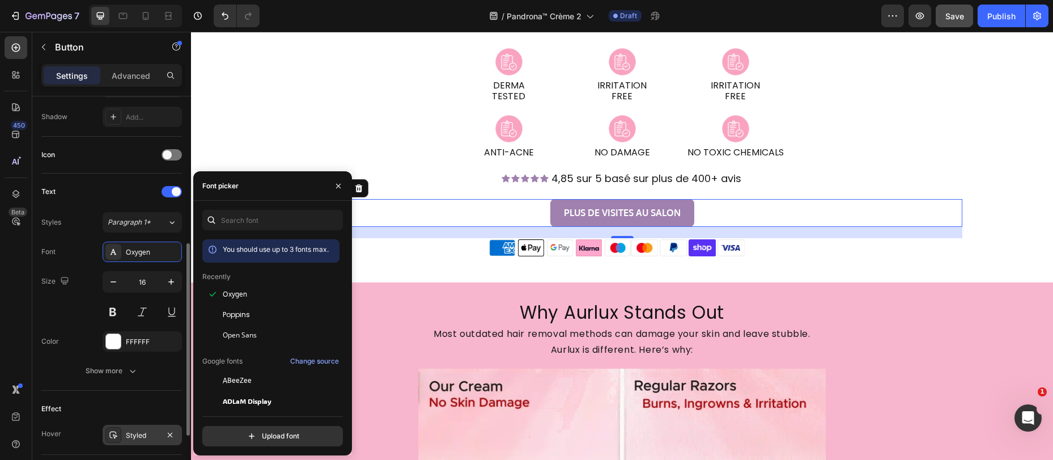
scroll to position [325, 0]
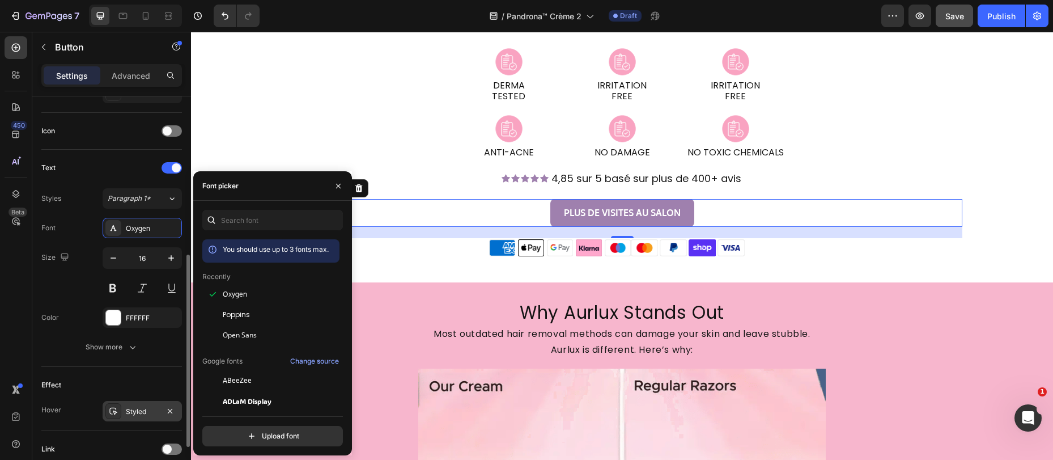
click at [134, 402] on div "Styled" at bounding box center [142, 411] width 79 height 20
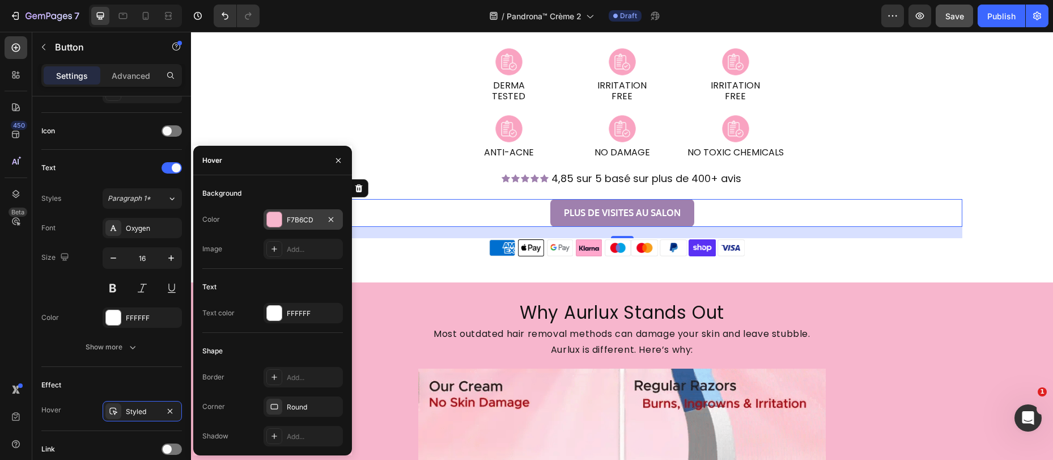
click at [290, 221] on div "F7B6CD" at bounding box center [303, 220] width 33 height 10
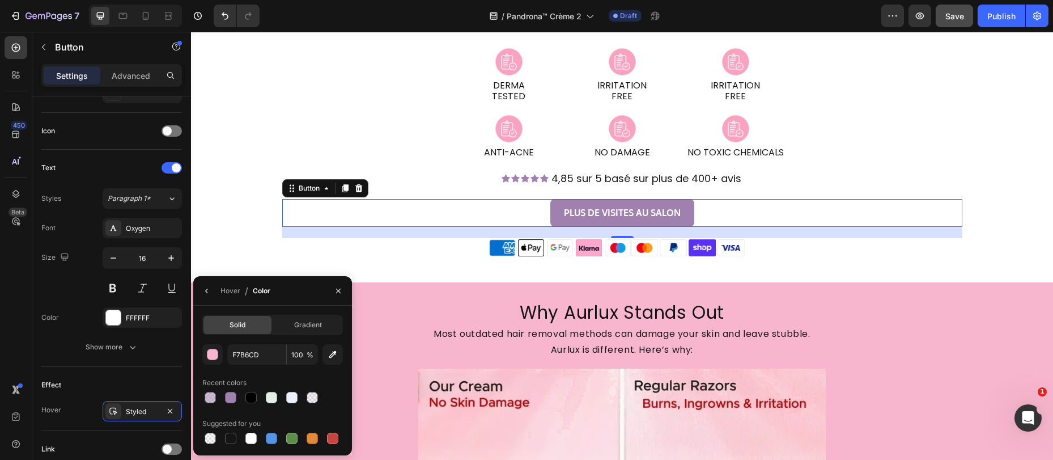
drag, startPoint x: 230, startPoint y: 394, endPoint x: 247, endPoint y: 383, distance: 20.4
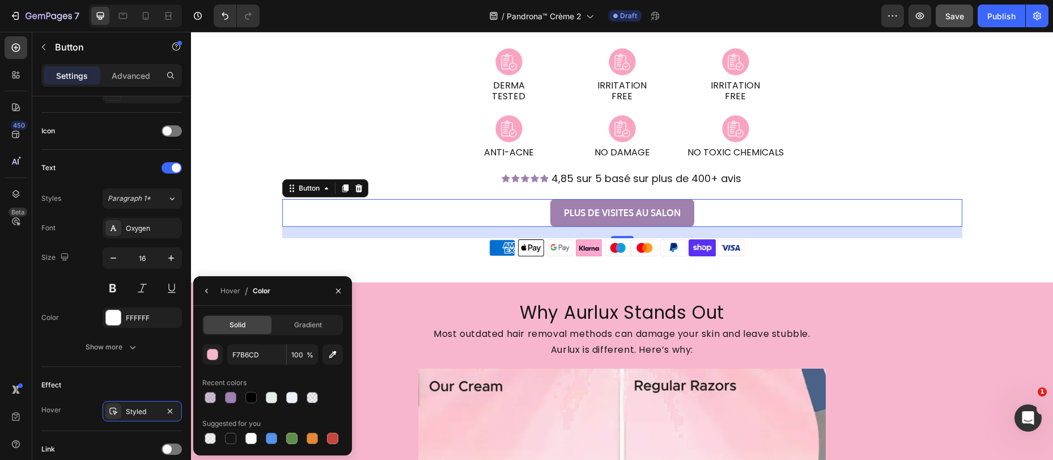
click at [231, 394] on div at bounding box center [230, 397] width 11 height 11
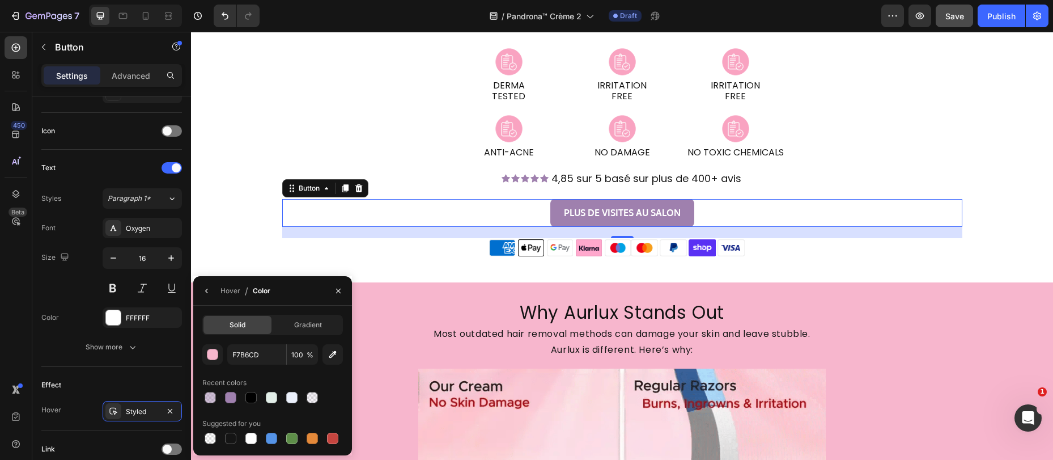
type input "9F80AE"
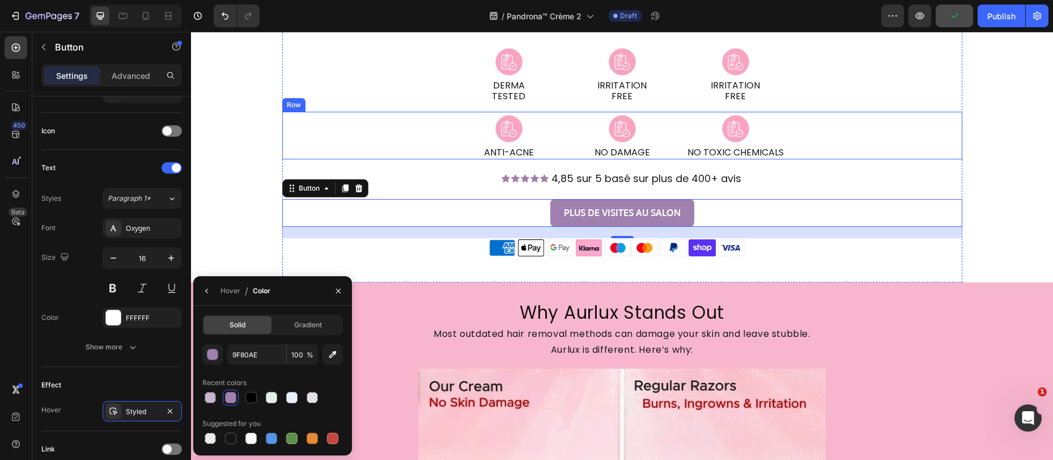
click at [441, 134] on div "Image ANTI-ACNE Heading Row Image NO DAMAGE Heading Row Row Image NO TOXIC CHEM…" at bounding box center [622, 135] width 680 height 47
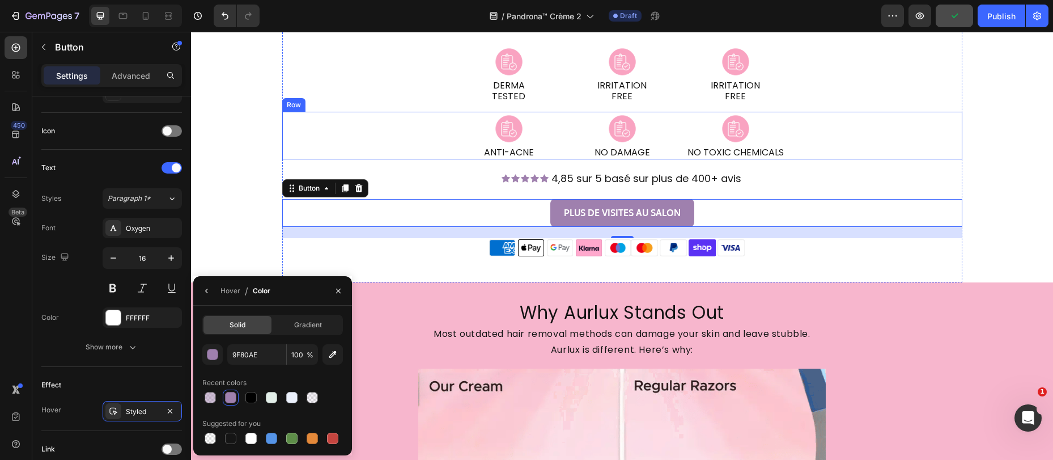
scroll to position [0, 0]
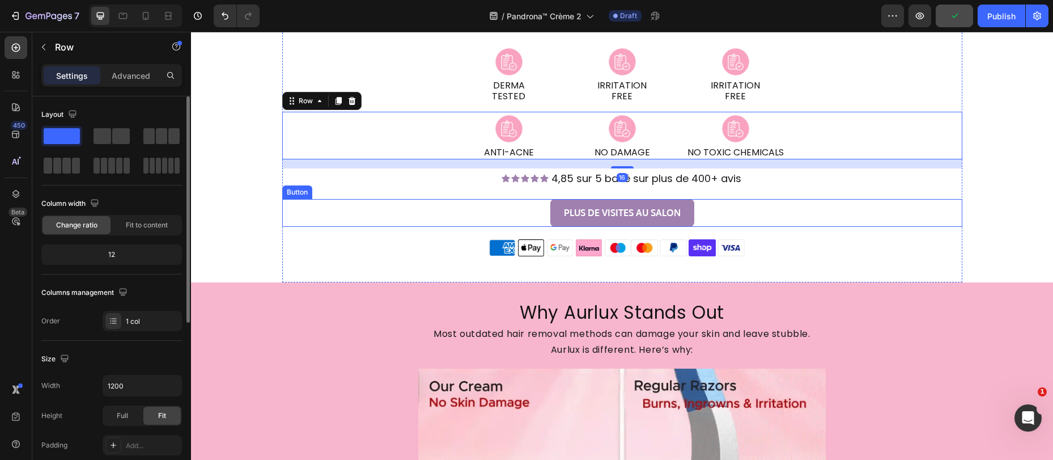
click at [746, 213] on div "PLUS DE VISITES AU SALON Button" at bounding box center [622, 213] width 680 height 28
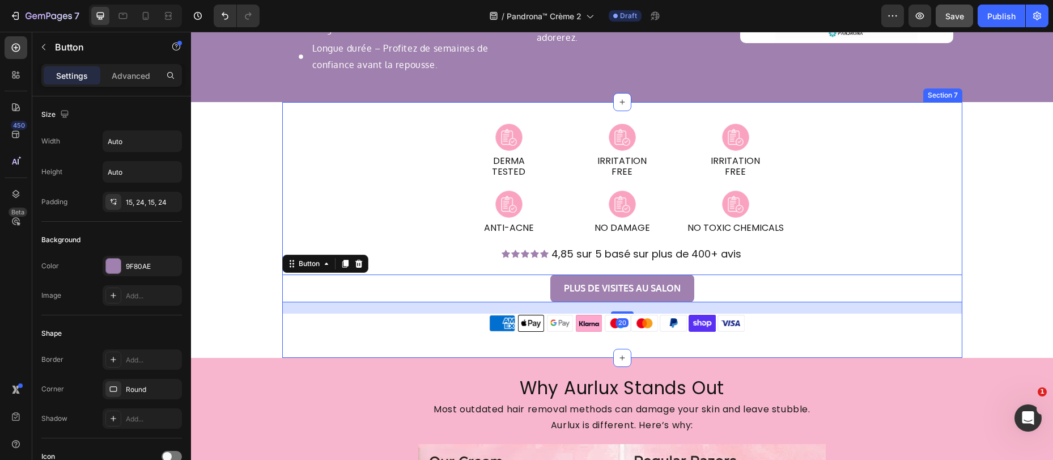
scroll to position [1578, 0]
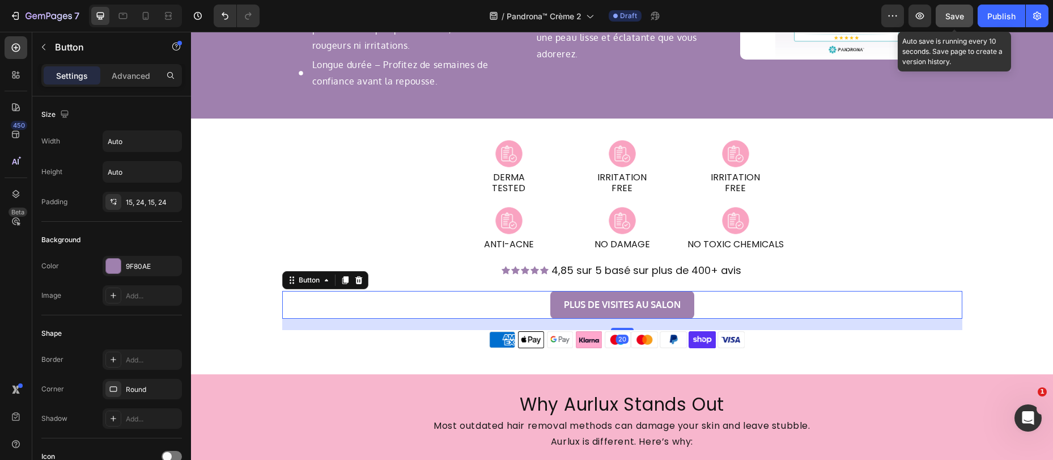
click at [959, 15] on span "Save" at bounding box center [954, 16] width 19 height 10
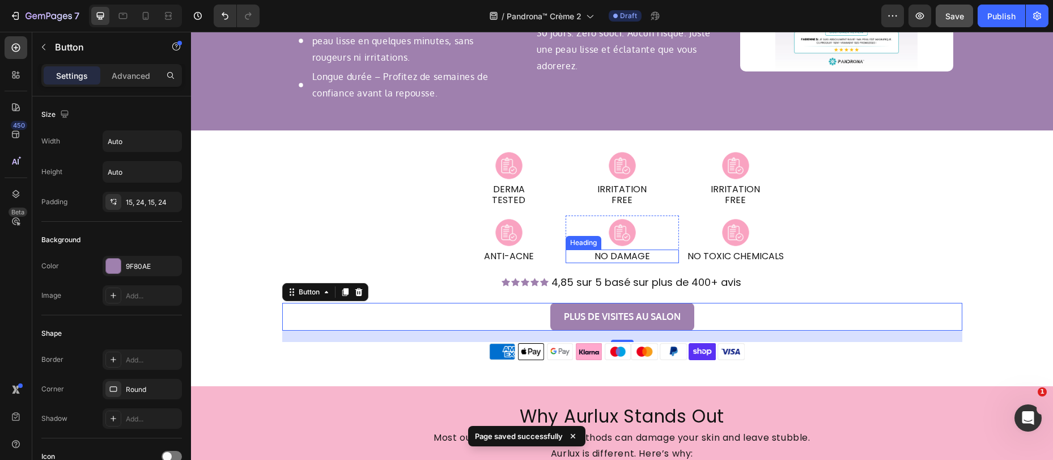
scroll to position [1556, 0]
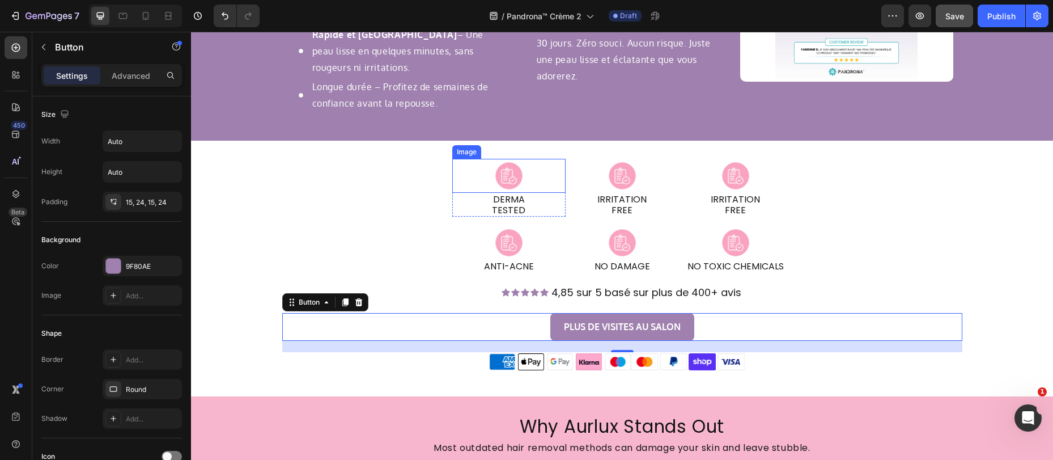
click at [505, 180] on img at bounding box center [509, 176] width 68 height 34
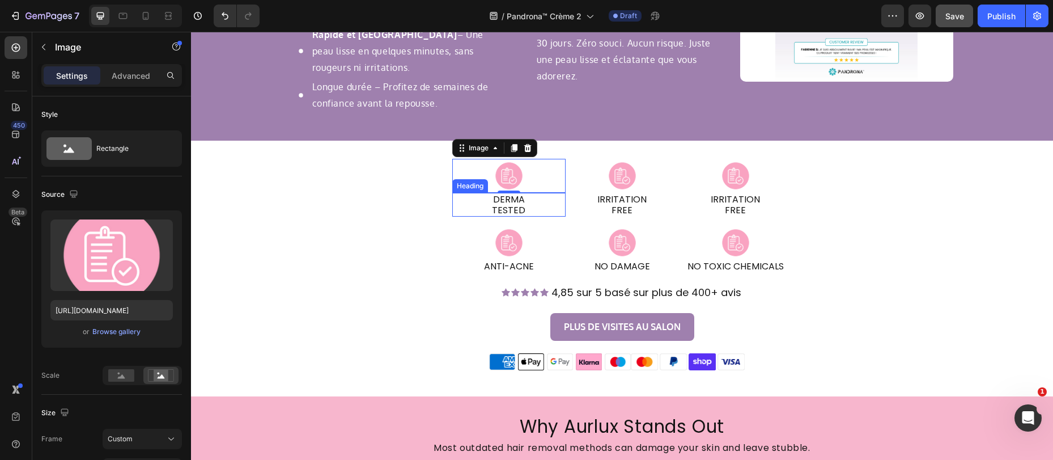
click at [507, 208] on h2 "DERMA TESTED" at bounding box center [508, 205] width 113 height 24
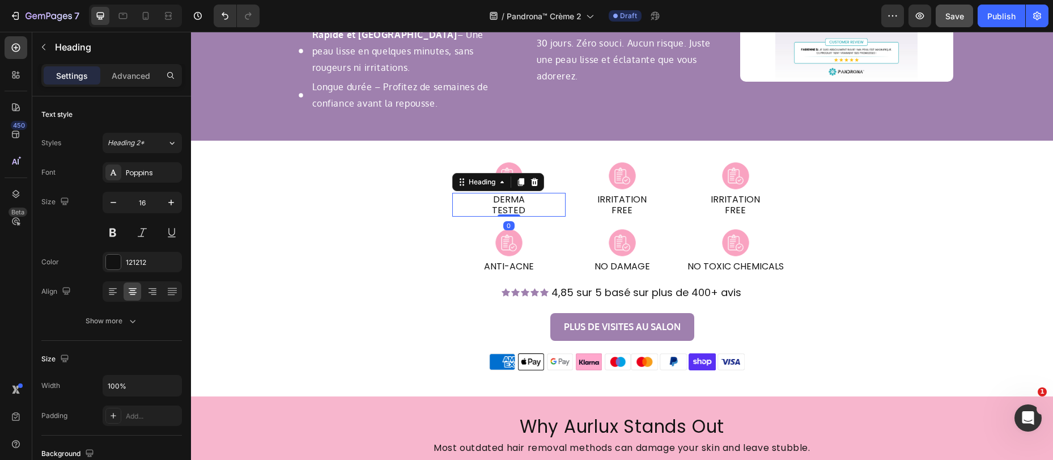
click at [497, 208] on h2 "DERMA TESTED" at bounding box center [508, 205] width 113 height 24
